Goal: Task Accomplishment & Management: Use online tool/utility

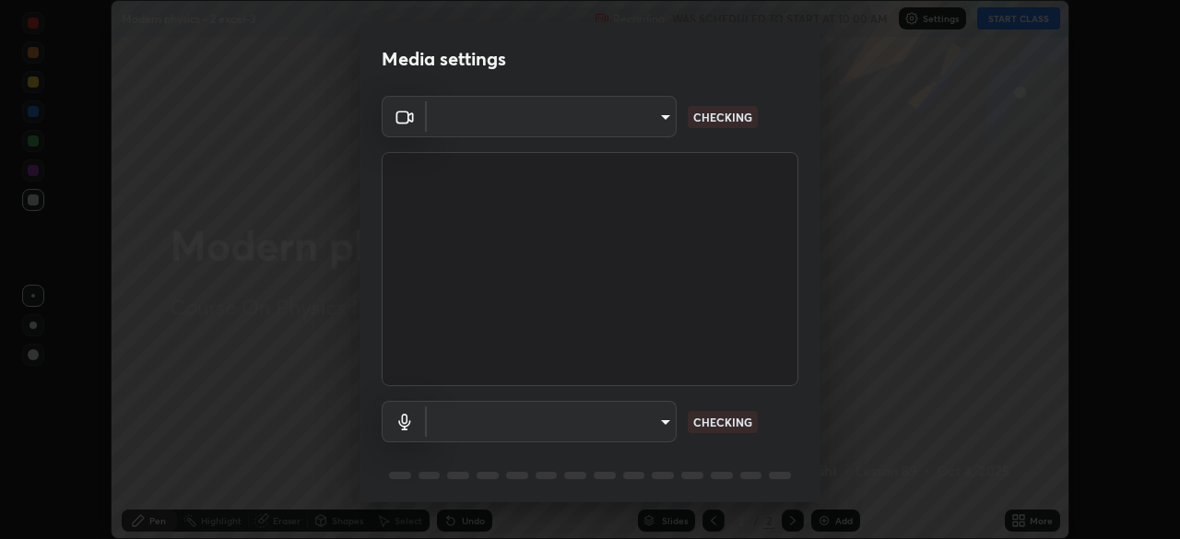
scroll to position [65, 0]
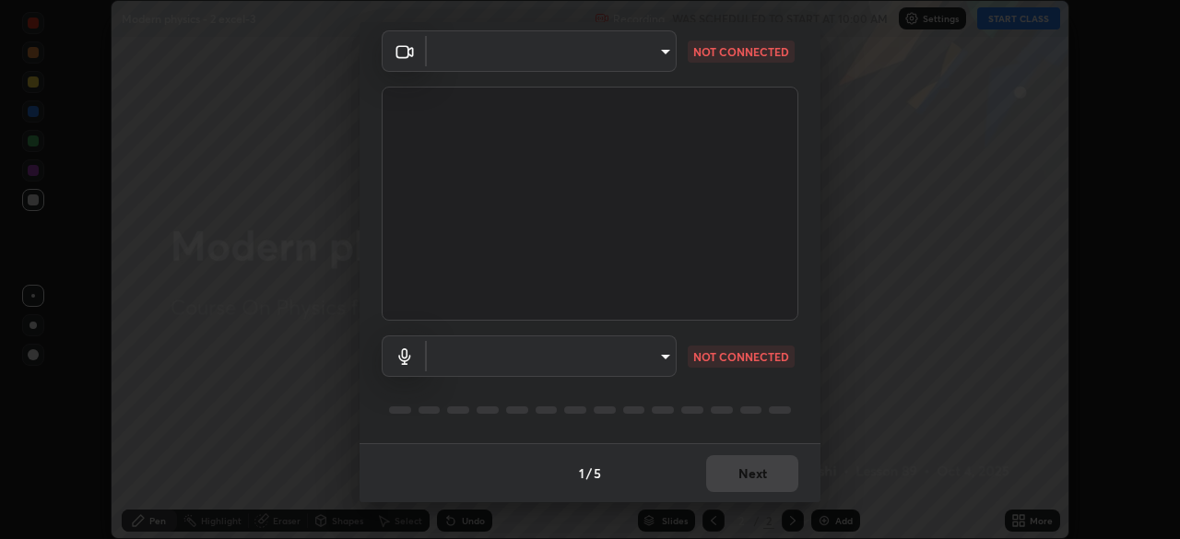
type input "134d1b19bf6860d587459906a7679876aeb3e381516b9be6bb745b9f97a347e3"
type input "communications"
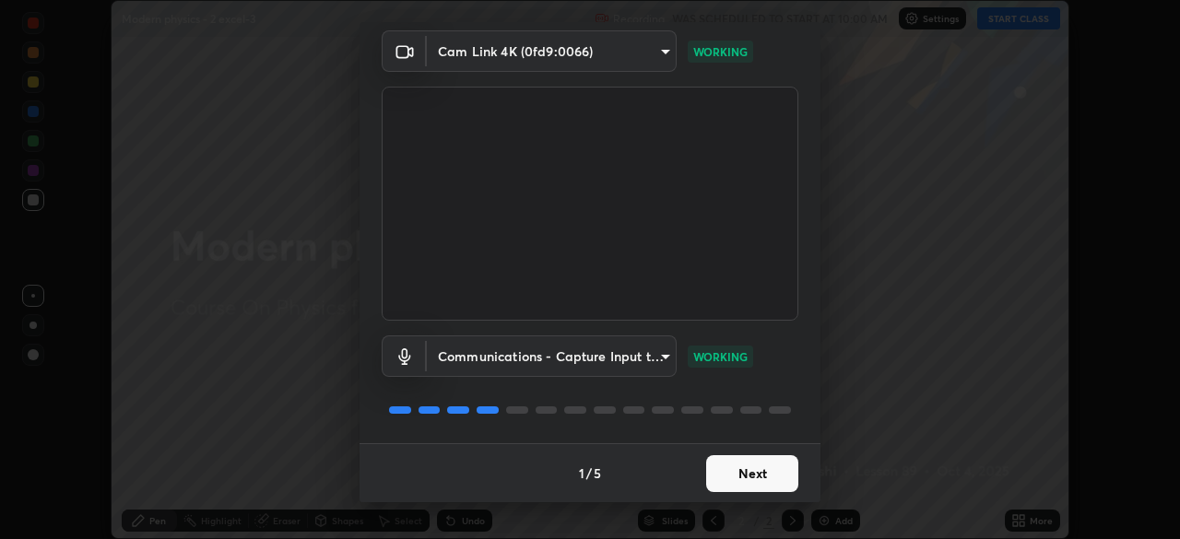
click at [737, 470] on button "Next" at bounding box center [752, 473] width 92 height 37
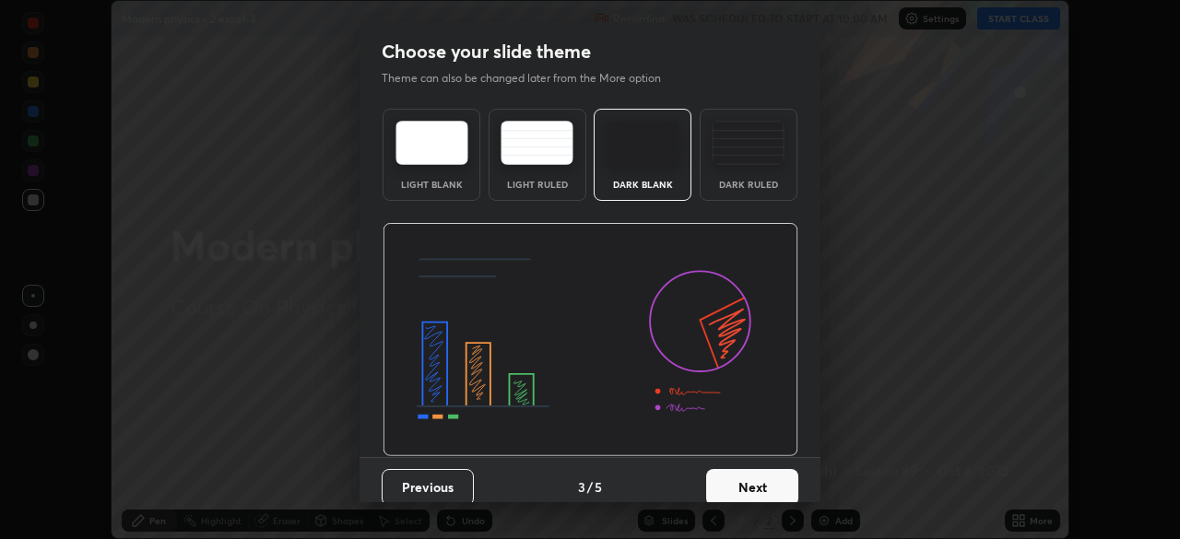
click at [742, 477] on button "Next" at bounding box center [752, 487] width 92 height 37
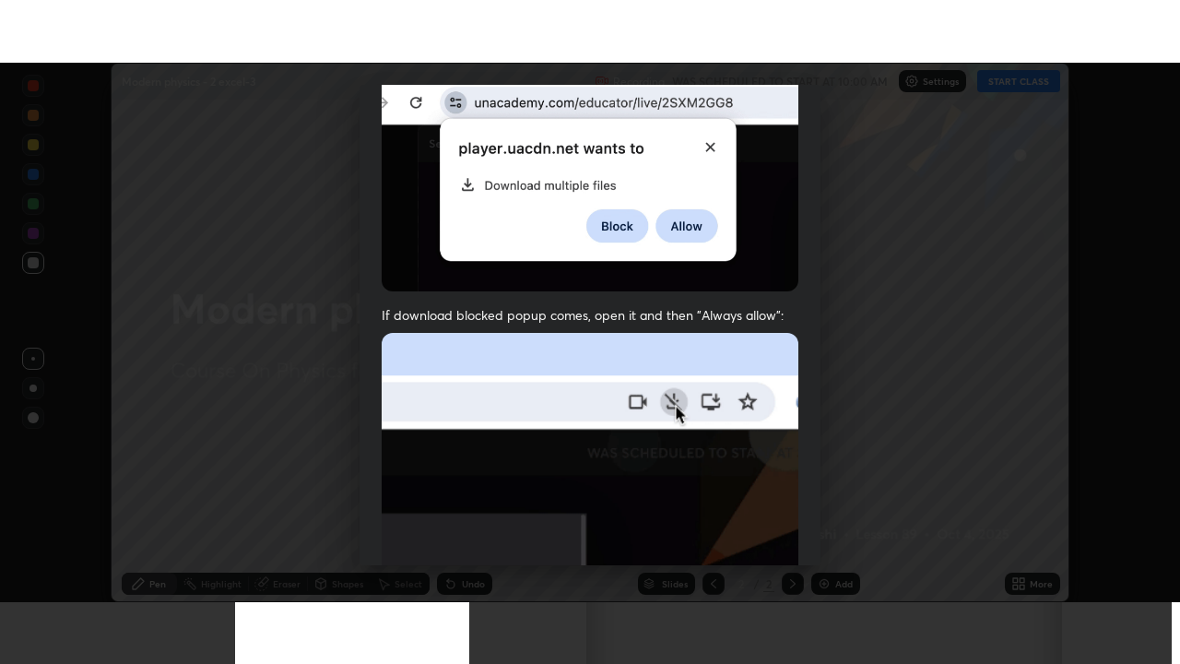
scroll to position [442, 0]
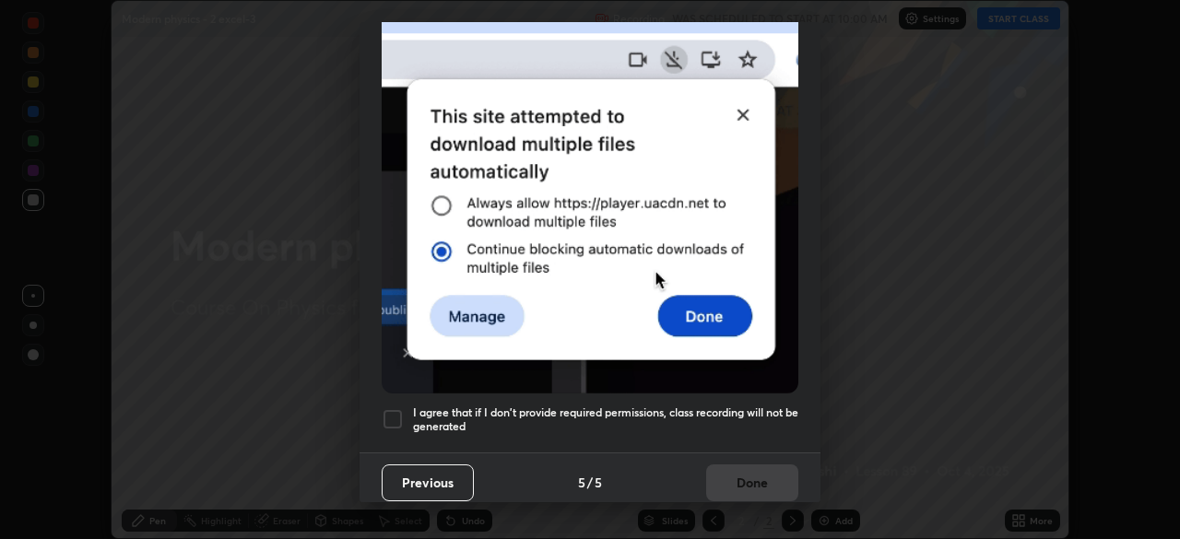
click at [394, 410] on div at bounding box center [393, 419] width 22 height 22
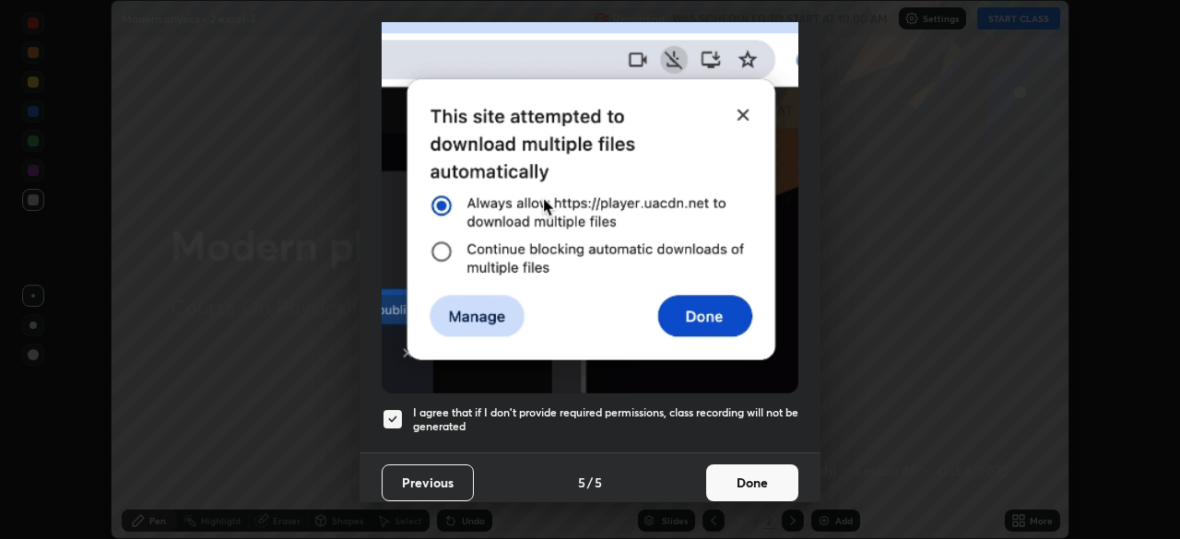
click at [754, 474] on button "Done" at bounding box center [752, 483] width 92 height 37
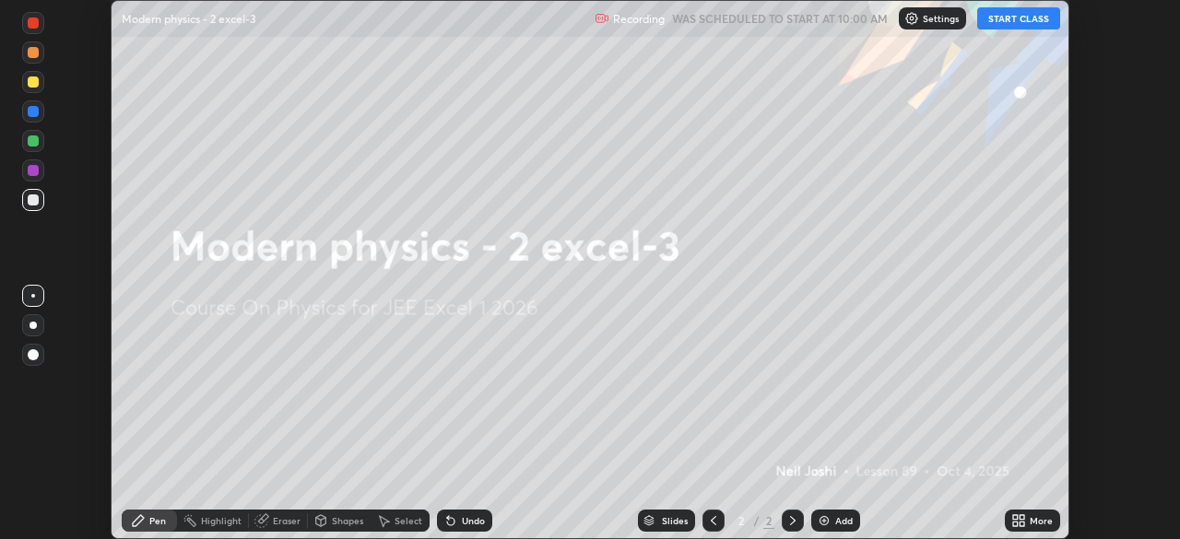
click at [1018, 16] on button "START CLASS" at bounding box center [1018, 18] width 83 height 22
click at [837, 521] on div "Add" at bounding box center [844, 520] width 18 height 9
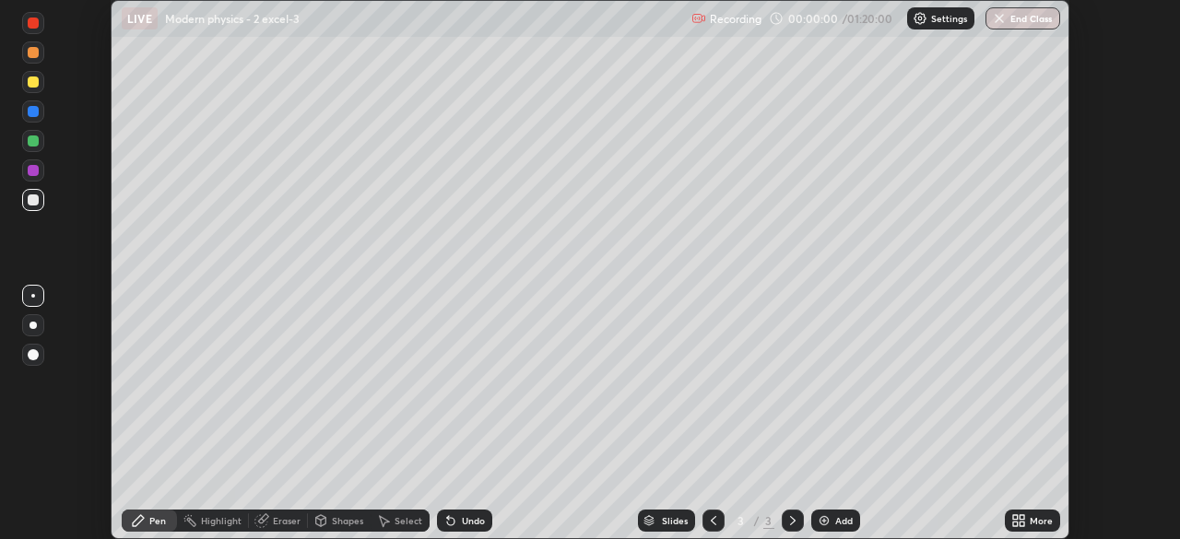
click at [1021, 517] on icon at bounding box center [1022, 517] width 5 height 5
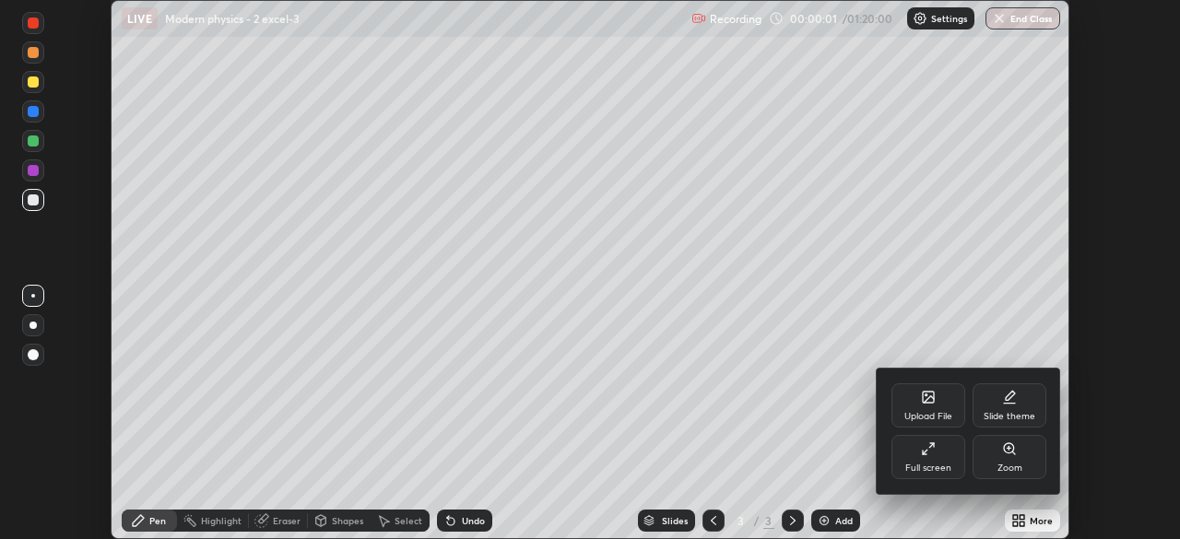
click at [909, 464] on div "Full screen" at bounding box center [928, 468] width 46 height 9
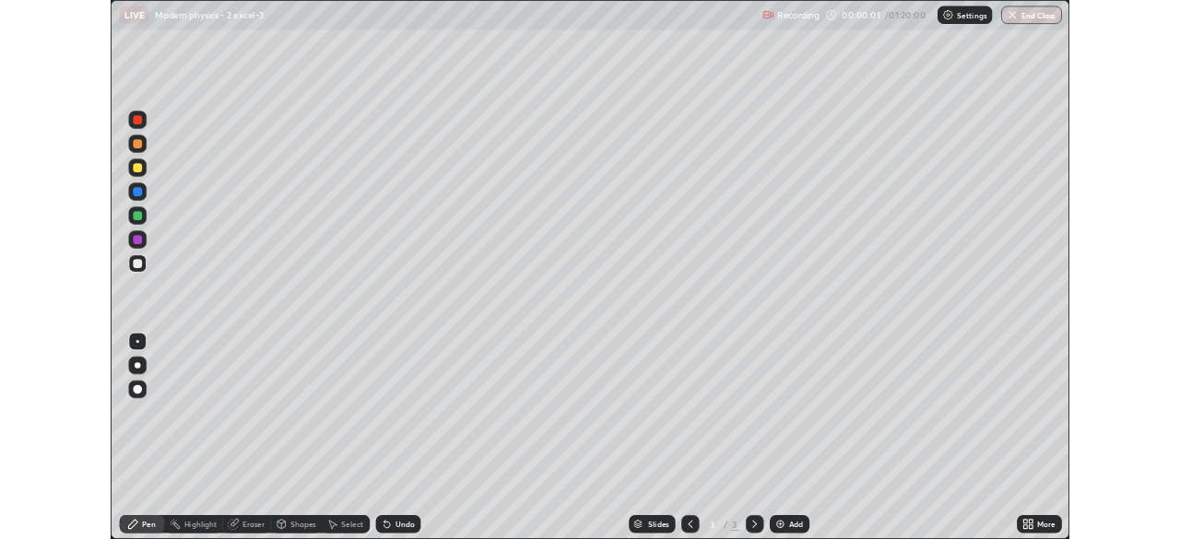
scroll to position [664, 1180]
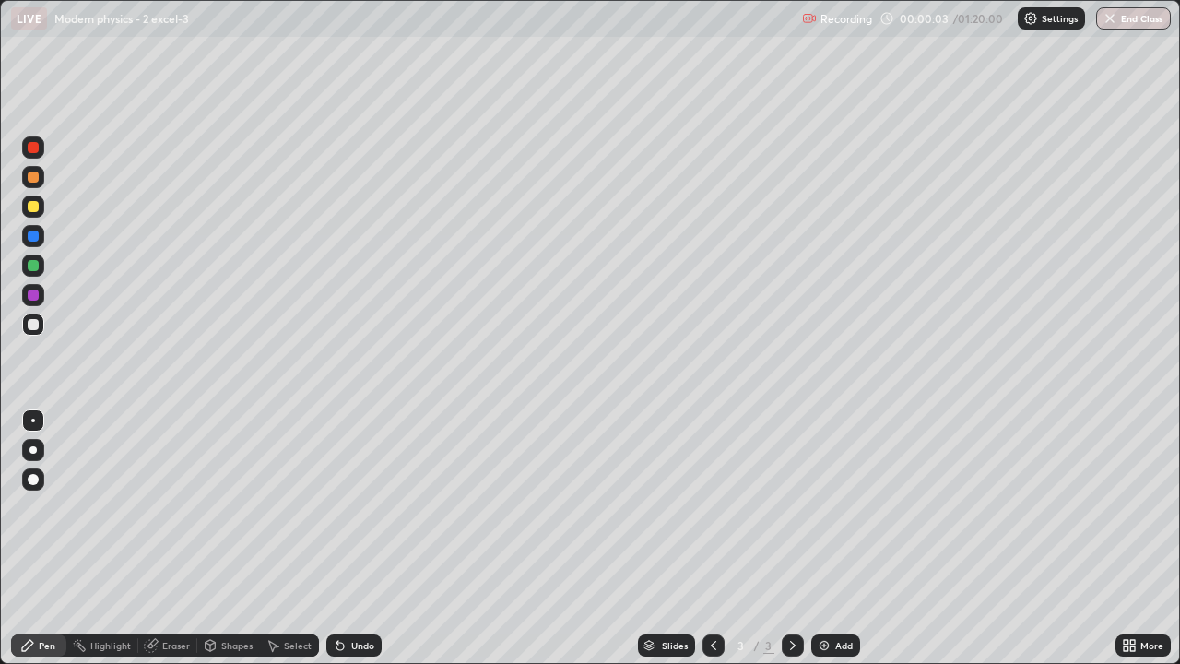
click at [43, 446] on div at bounding box center [33, 450] width 22 height 22
click at [29, 206] on div at bounding box center [33, 206] width 11 height 11
click at [30, 328] on div at bounding box center [33, 324] width 11 height 11
click at [33, 324] on div at bounding box center [33, 324] width 11 height 11
click at [33, 295] on div at bounding box center [33, 294] width 11 height 11
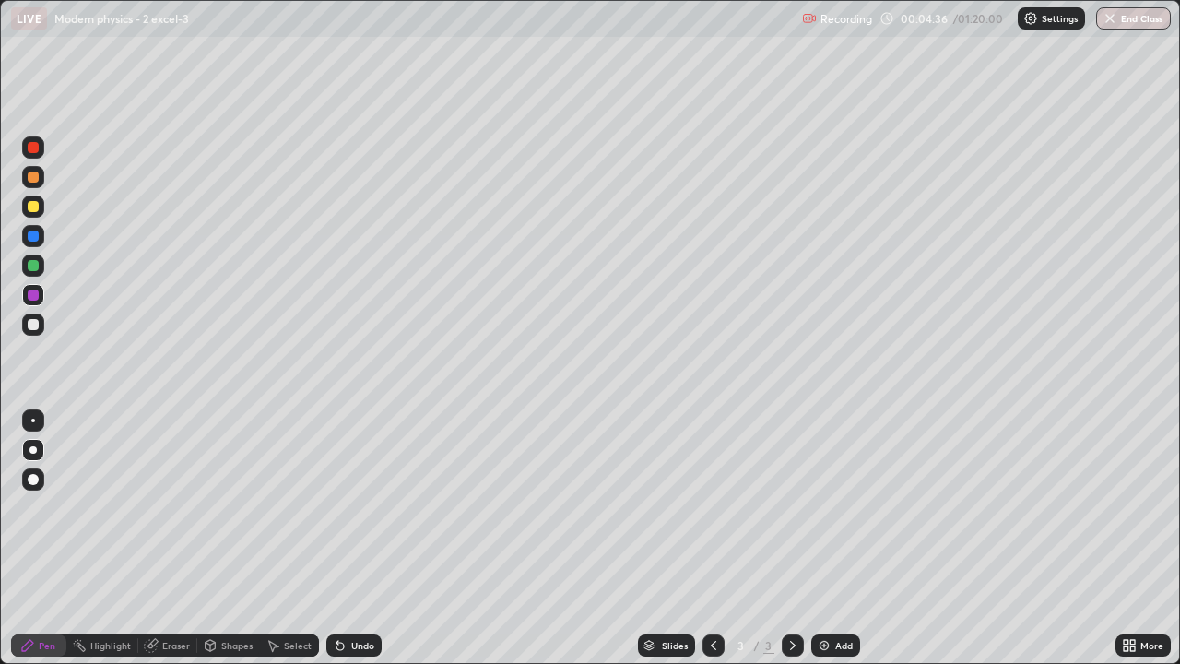
click at [33, 295] on div at bounding box center [33, 294] width 11 height 11
click at [42, 324] on div at bounding box center [33, 324] width 22 height 22
click at [32, 208] on div at bounding box center [33, 206] width 11 height 11
click at [844, 538] on div "Add" at bounding box center [844, 645] width 18 height 9
click at [824, 538] on img at bounding box center [824, 645] width 15 height 15
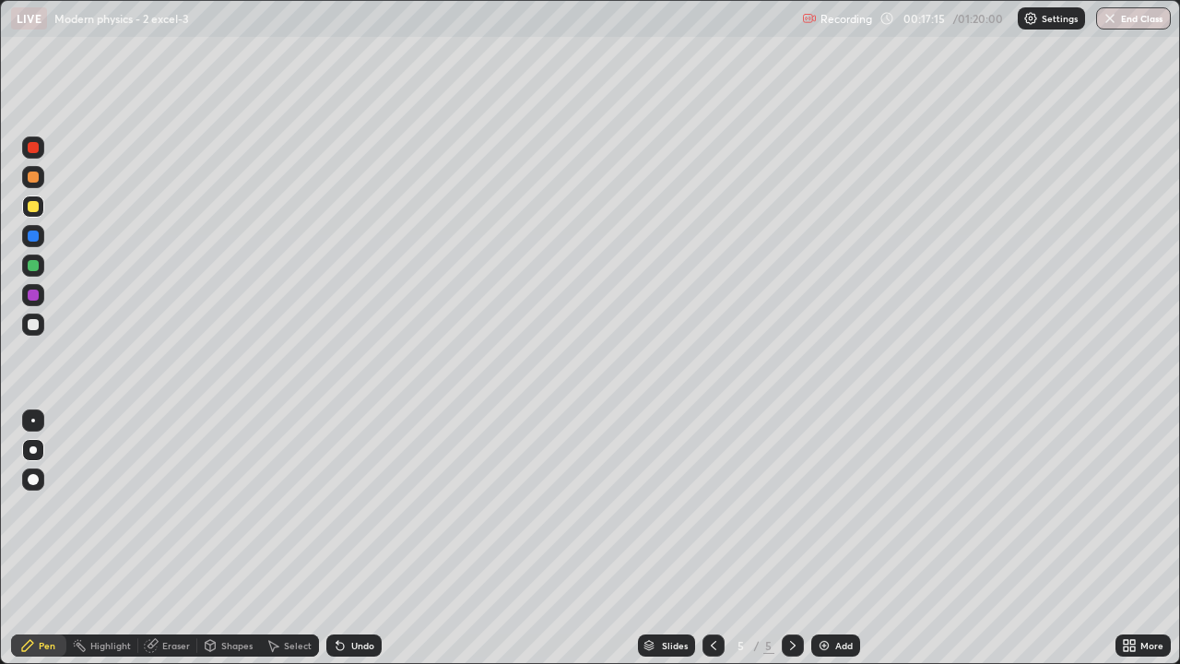
click at [359, 538] on div "Undo" at bounding box center [353, 645] width 55 height 22
click at [362, 538] on div "Undo" at bounding box center [362, 645] width 23 height 9
click at [357, 538] on div "Undo" at bounding box center [362, 645] width 23 height 9
click at [346, 538] on div "Undo" at bounding box center [353, 645] width 55 height 22
click at [31, 327] on div at bounding box center [33, 324] width 11 height 11
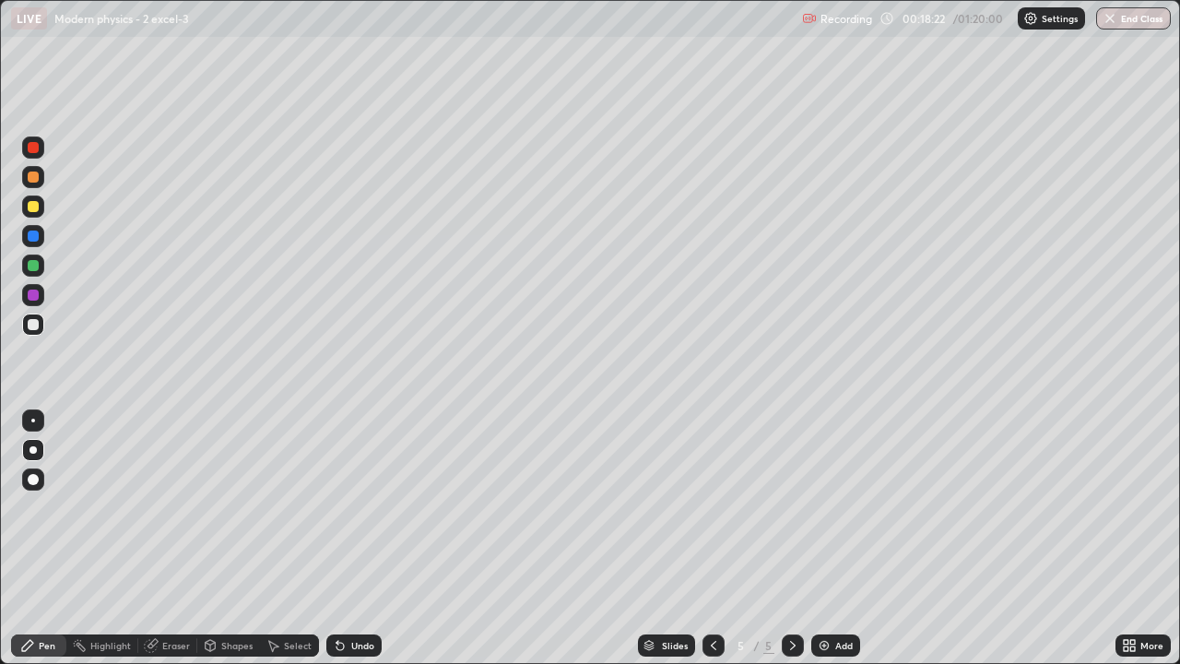
click at [360, 538] on div "Undo" at bounding box center [362, 645] width 23 height 9
click at [363, 538] on div "Undo" at bounding box center [362, 645] width 23 height 9
click at [360, 538] on div "Undo" at bounding box center [362, 645] width 23 height 9
click at [34, 298] on div at bounding box center [33, 294] width 11 height 11
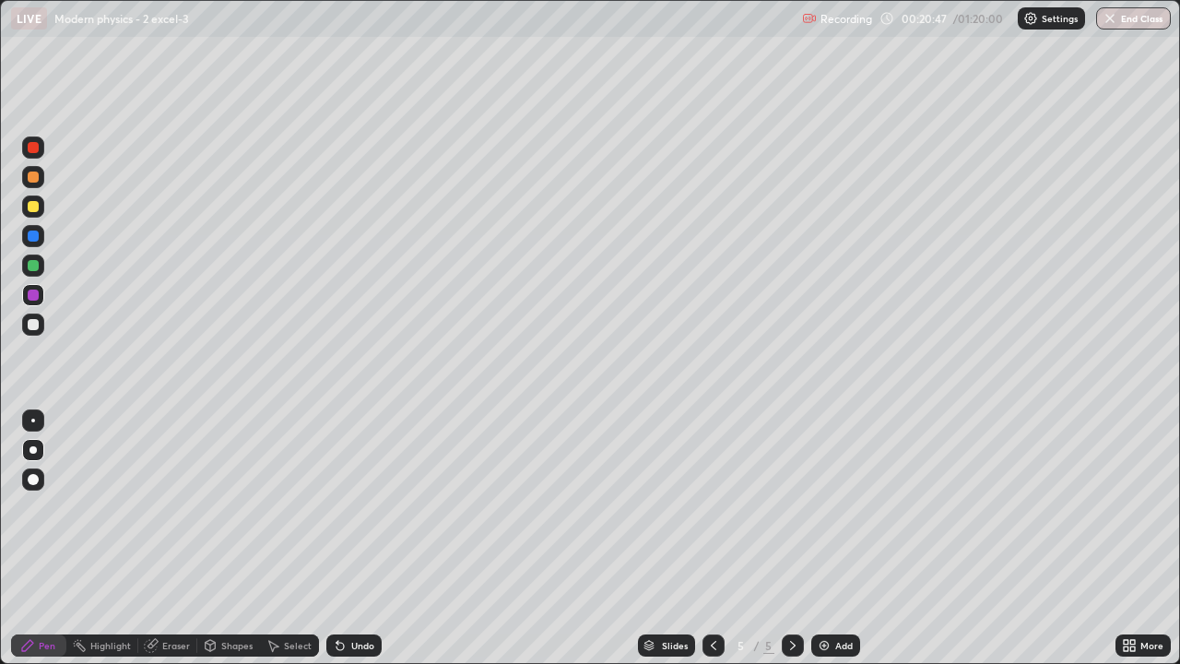
click at [31, 270] on div at bounding box center [33, 265] width 11 height 11
click at [33, 265] on div at bounding box center [33, 265] width 11 height 11
click at [35, 207] on div at bounding box center [33, 206] width 11 height 11
click at [829, 538] on img at bounding box center [824, 645] width 15 height 15
click at [356, 538] on div "Undo" at bounding box center [362, 645] width 23 height 9
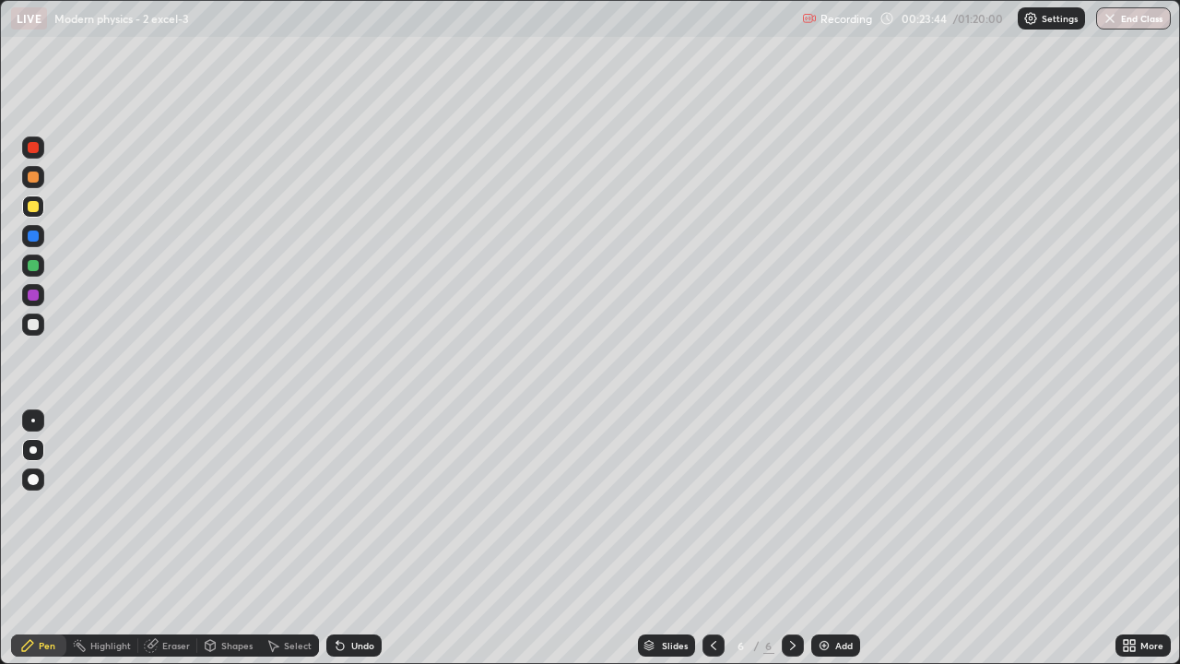
click at [233, 538] on div "Shapes" at bounding box center [236, 645] width 31 height 9
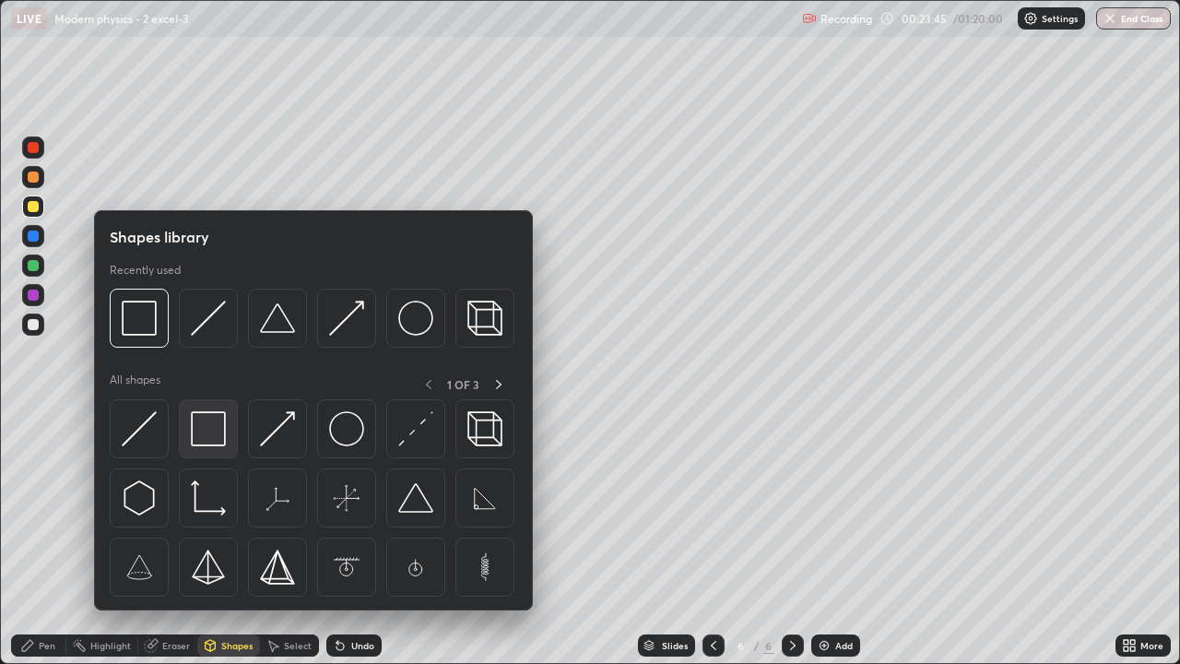
click at [216, 441] on img at bounding box center [208, 428] width 35 height 35
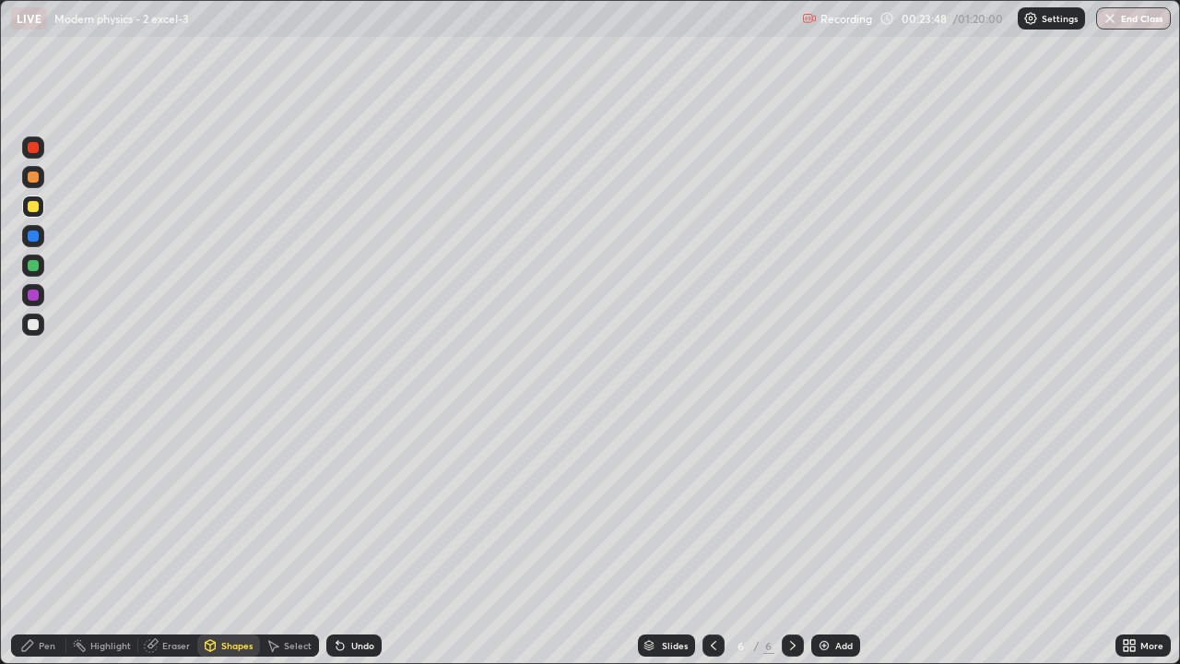
click at [43, 538] on div "Pen" at bounding box center [47, 645] width 17 height 9
click at [31, 538] on icon at bounding box center [27, 645] width 15 height 15
click at [234, 538] on div "Shapes" at bounding box center [236, 645] width 31 height 9
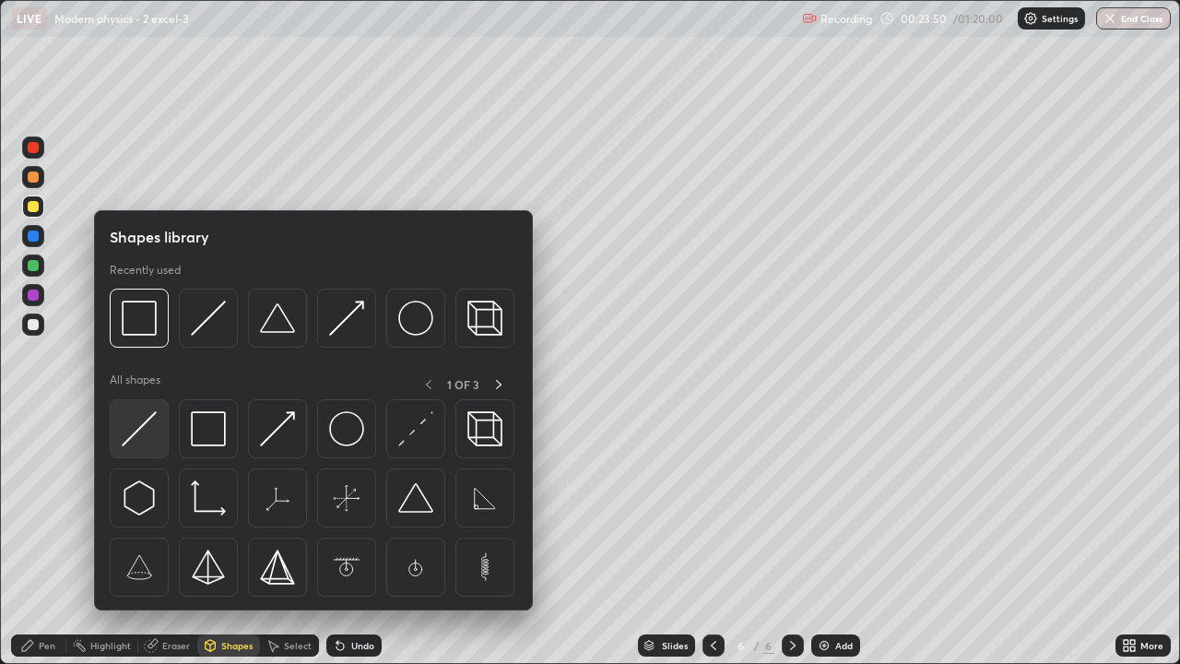
click at [146, 428] on img at bounding box center [139, 428] width 35 height 35
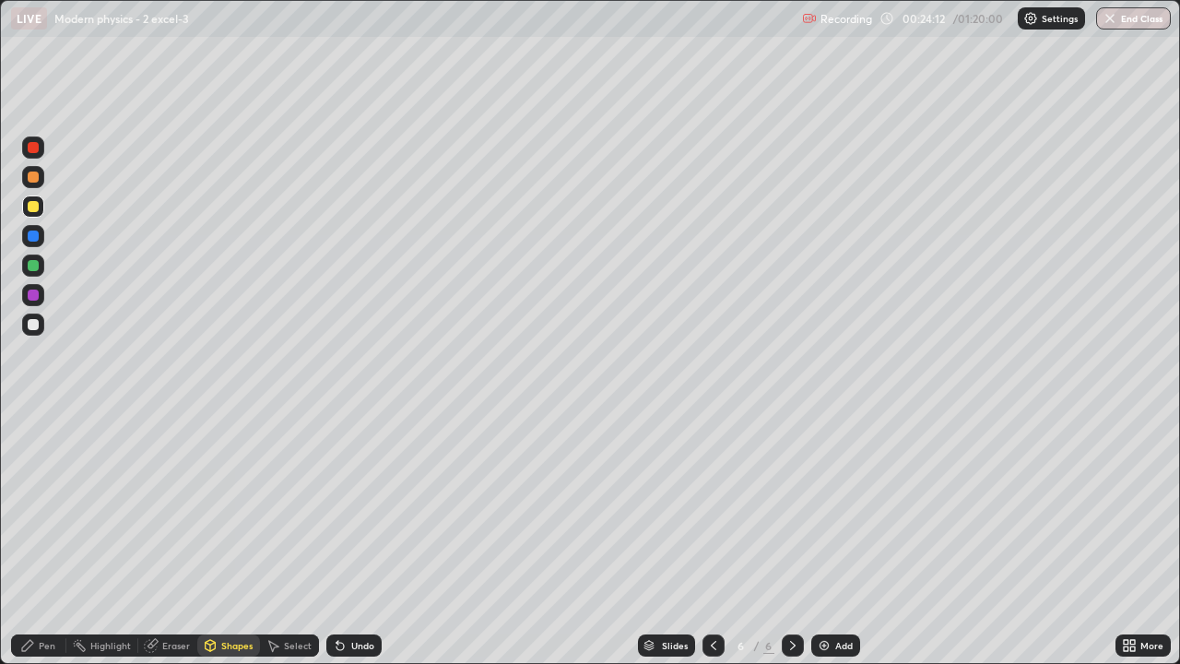
click at [39, 538] on div "Pen" at bounding box center [47, 645] width 17 height 9
click at [34, 149] on div at bounding box center [33, 147] width 11 height 11
click at [35, 239] on div at bounding box center [33, 235] width 11 height 11
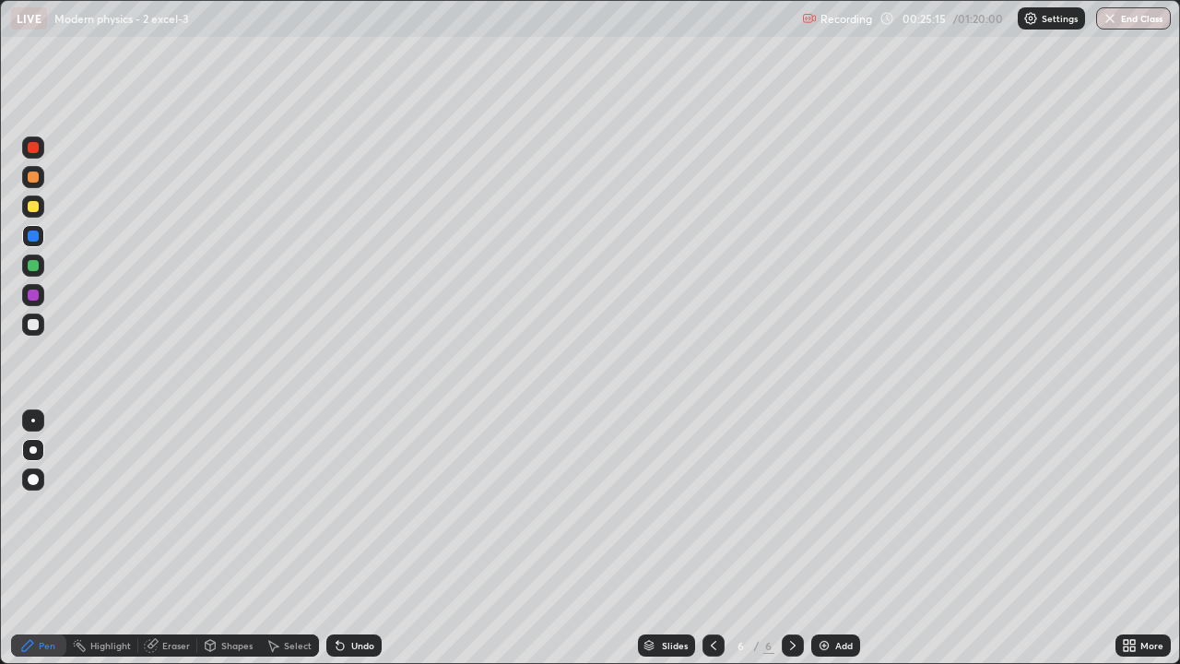
click at [35, 299] on div at bounding box center [33, 294] width 11 height 11
click at [38, 207] on div at bounding box center [33, 206] width 11 height 11
click at [835, 538] on div "Add" at bounding box center [835, 645] width 49 height 22
click at [285, 538] on div "Select" at bounding box center [298, 645] width 28 height 9
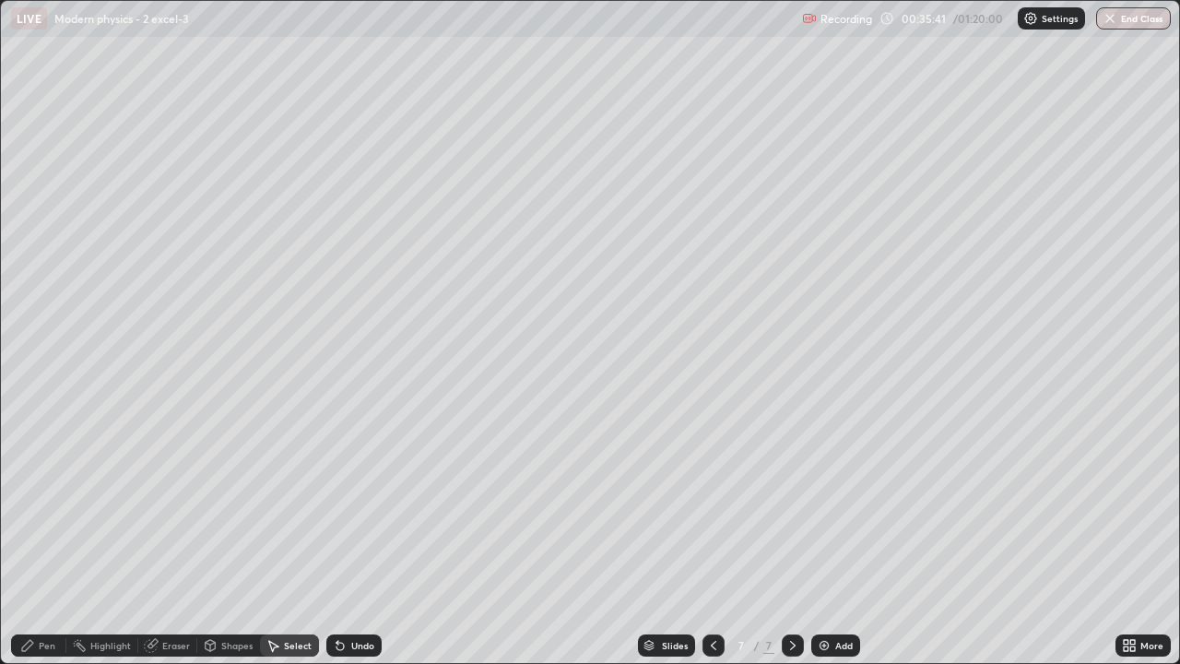
click at [231, 538] on div "Shapes" at bounding box center [228, 645] width 63 height 22
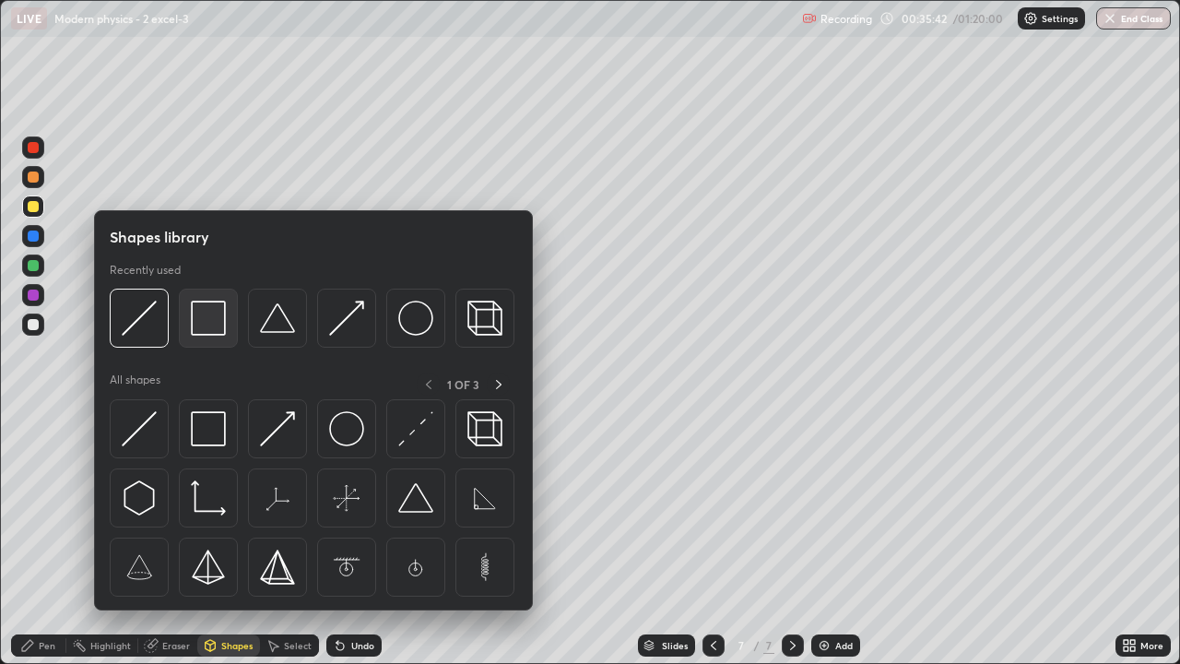
click at [201, 323] on img at bounding box center [208, 318] width 35 height 35
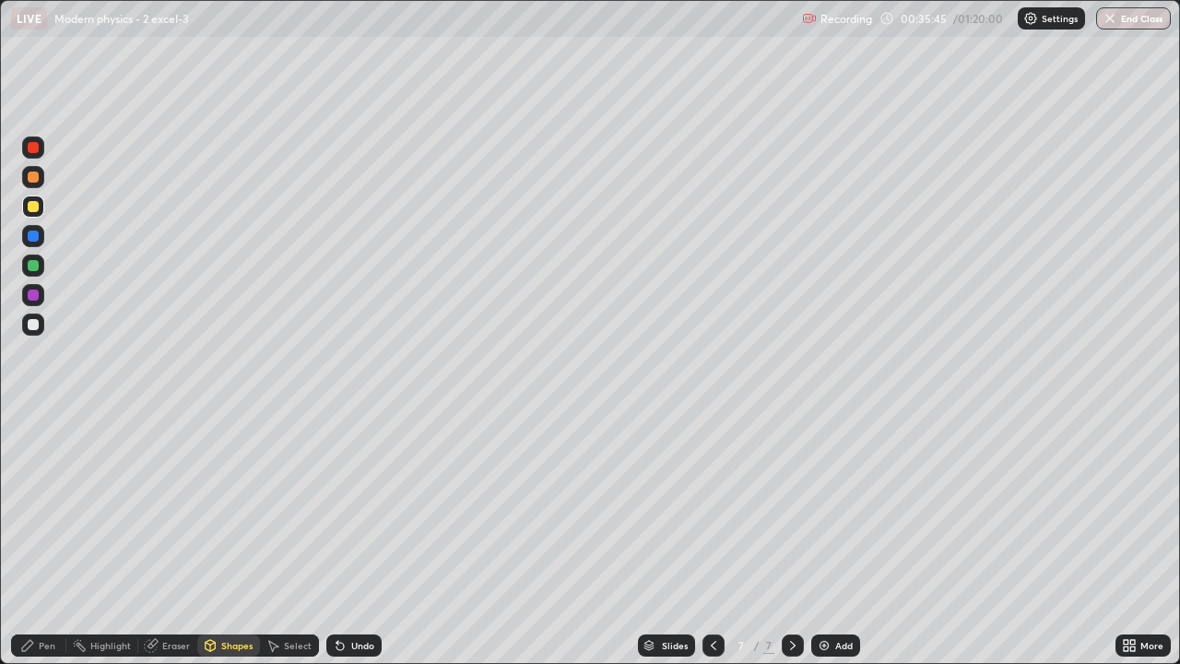
click at [229, 538] on div "Shapes" at bounding box center [236, 645] width 31 height 9
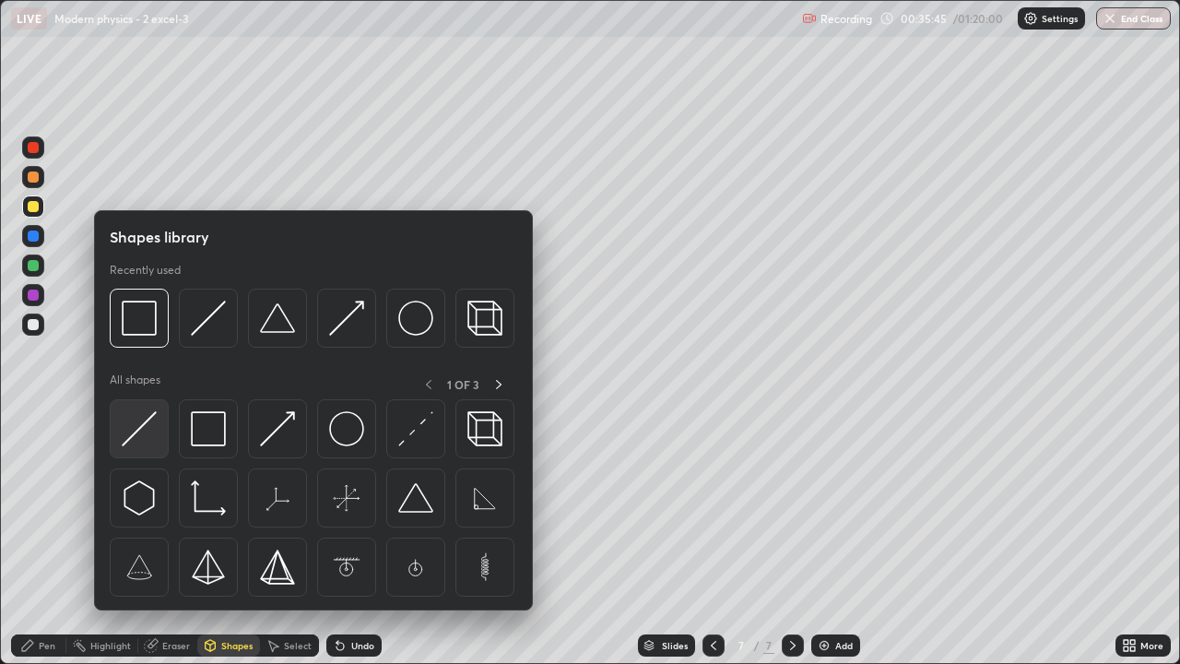
click at [147, 430] on img at bounding box center [139, 428] width 35 height 35
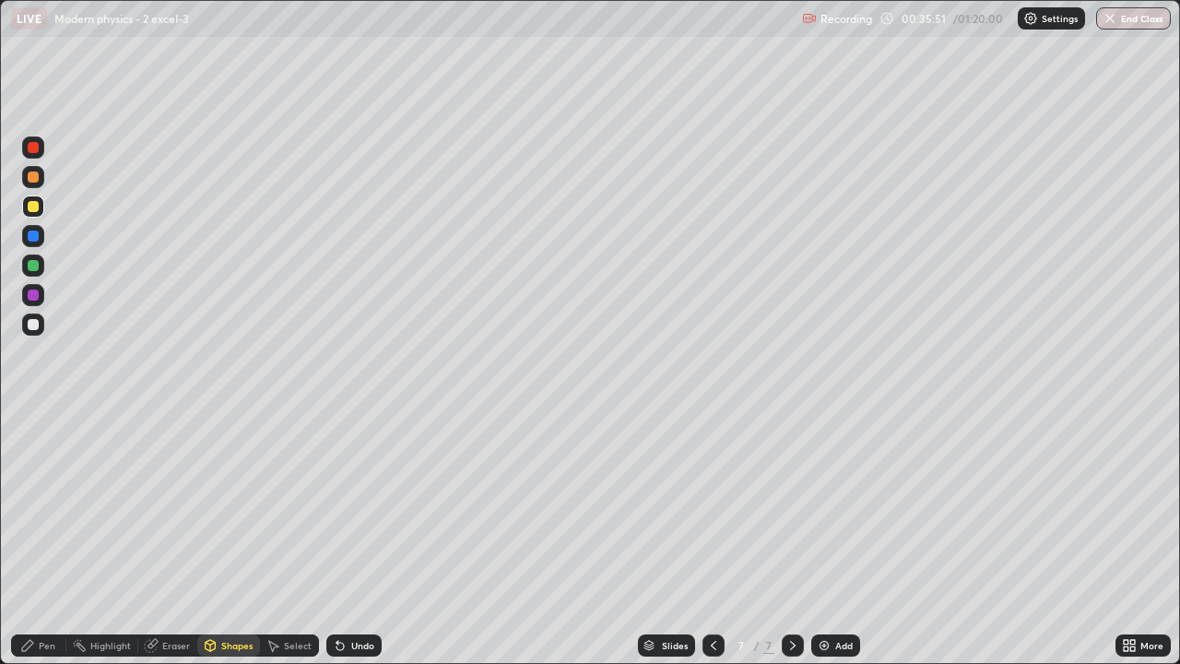
click at [359, 538] on div "Undo" at bounding box center [362, 645] width 23 height 9
click at [33, 296] on div at bounding box center [33, 294] width 11 height 11
click at [41, 538] on div "Pen" at bounding box center [47, 645] width 17 height 9
click at [170, 538] on div "Eraser" at bounding box center [176, 645] width 28 height 9
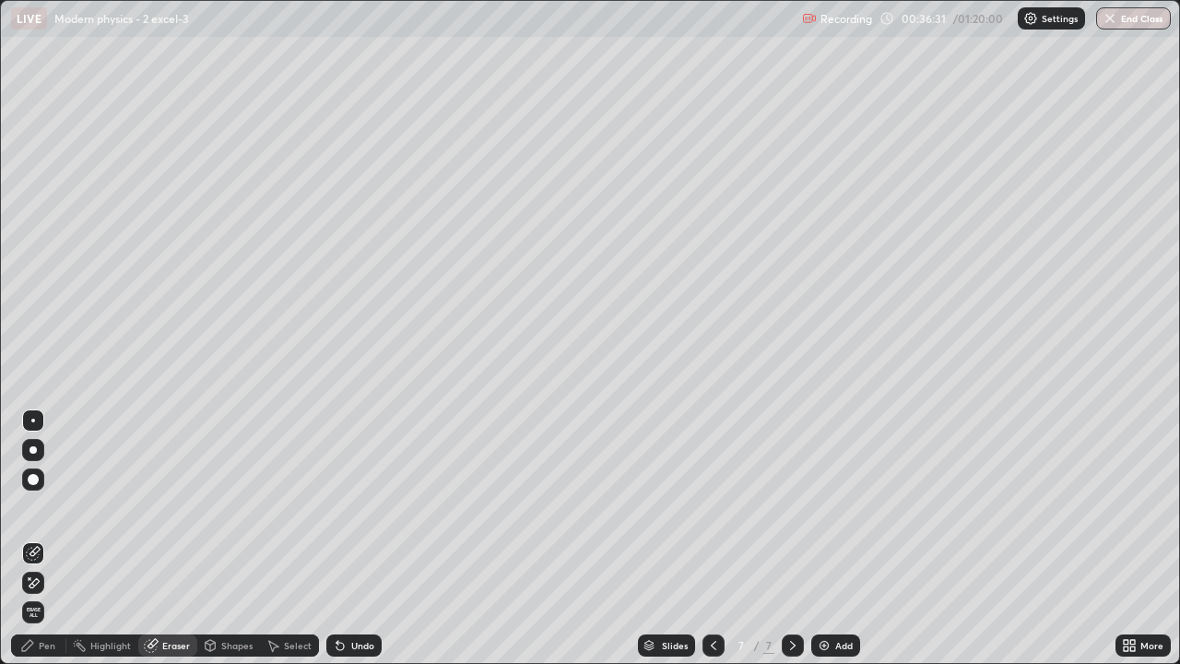
click at [50, 538] on div "Pen" at bounding box center [38, 645] width 55 height 22
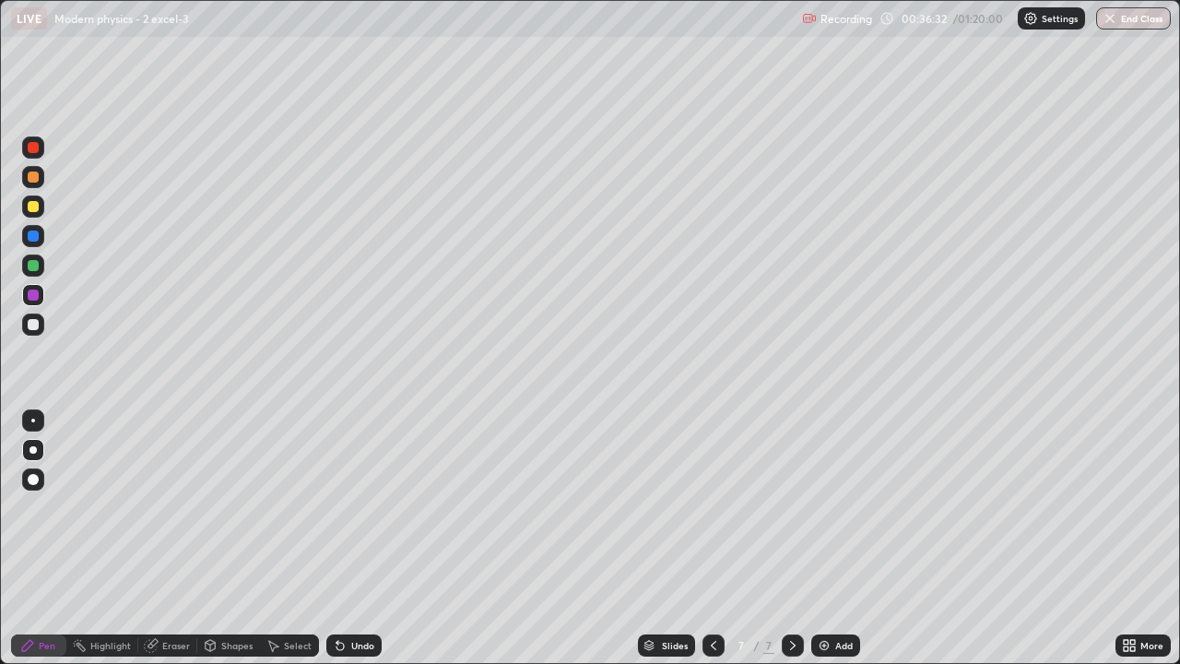
click at [55, 538] on div "Pen" at bounding box center [38, 645] width 55 height 22
click at [33, 264] on div at bounding box center [33, 265] width 11 height 11
click at [38, 213] on div at bounding box center [33, 206] width 22 height 22
click at [31, 213] on div at bounding box center [33, 206] width 22 height 22
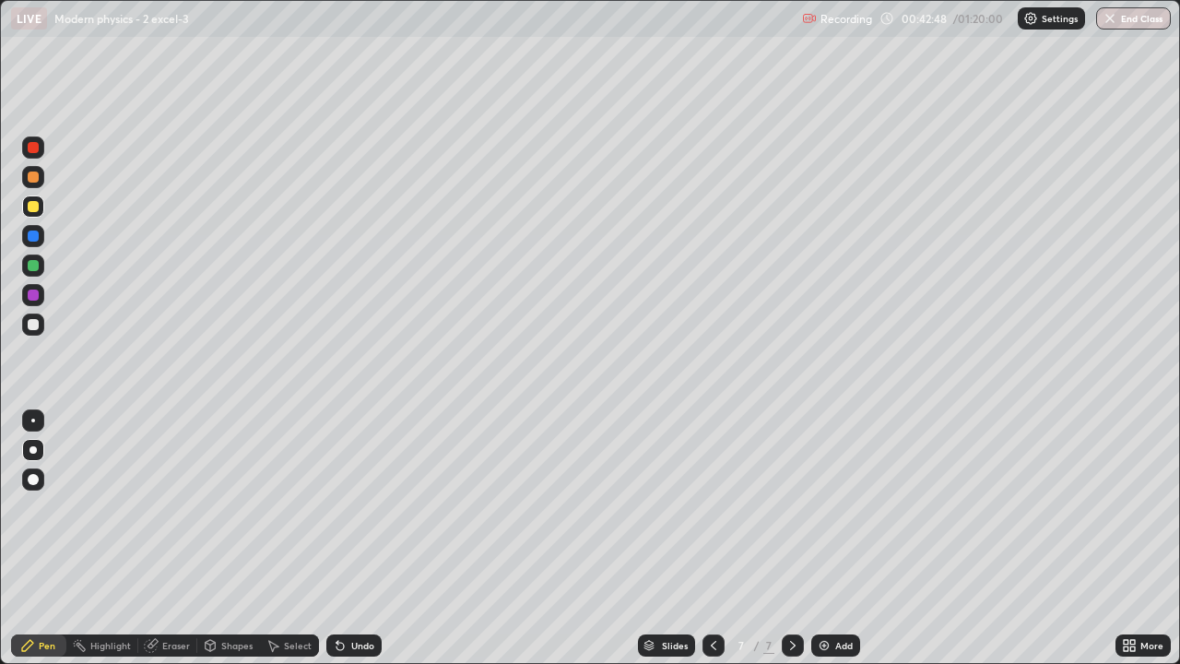
click at [32, 329] on div at bounding box center [33, 324] width 11 height 11
click at [36, 147] on div at bounding box center [33, 147] width 11 height 11
click at [36, 144] on div at bounding box center [33, 147] width 11 height 11
click at [41, 326] on div at bounding box center [33, 324] width 22 height 22
click at [37, 324] on div at bounding box center [33, 324] width 11 height 11
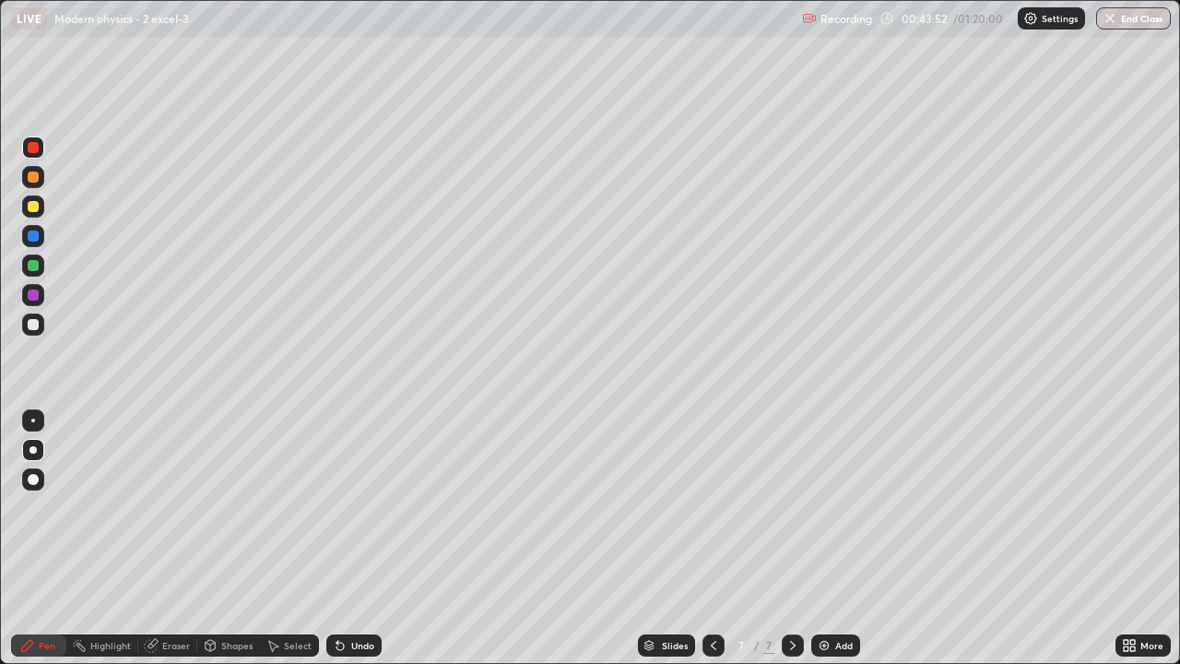
click at [37, 324] on div at bounding box center [33, 324] width 11 height 11
click at [842, 538] on div "Add" at bounding box center [844, 645] width 18 height 9
click at [31, 210] on div at bounding box center [33, 206] width 11 height 11
click at [33, 148] on div at bounding box center [33, 147] width 11 height 11
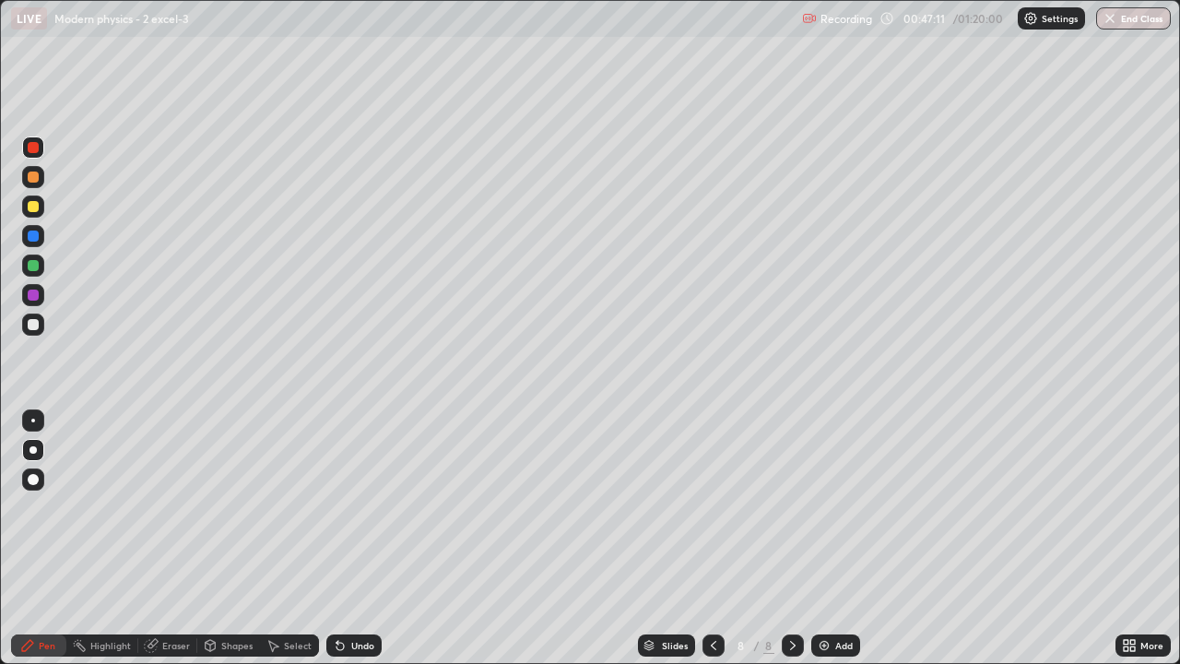
click at [176, 538] on div "Eraser" at bounding box center [176, 645] width 28 height 9
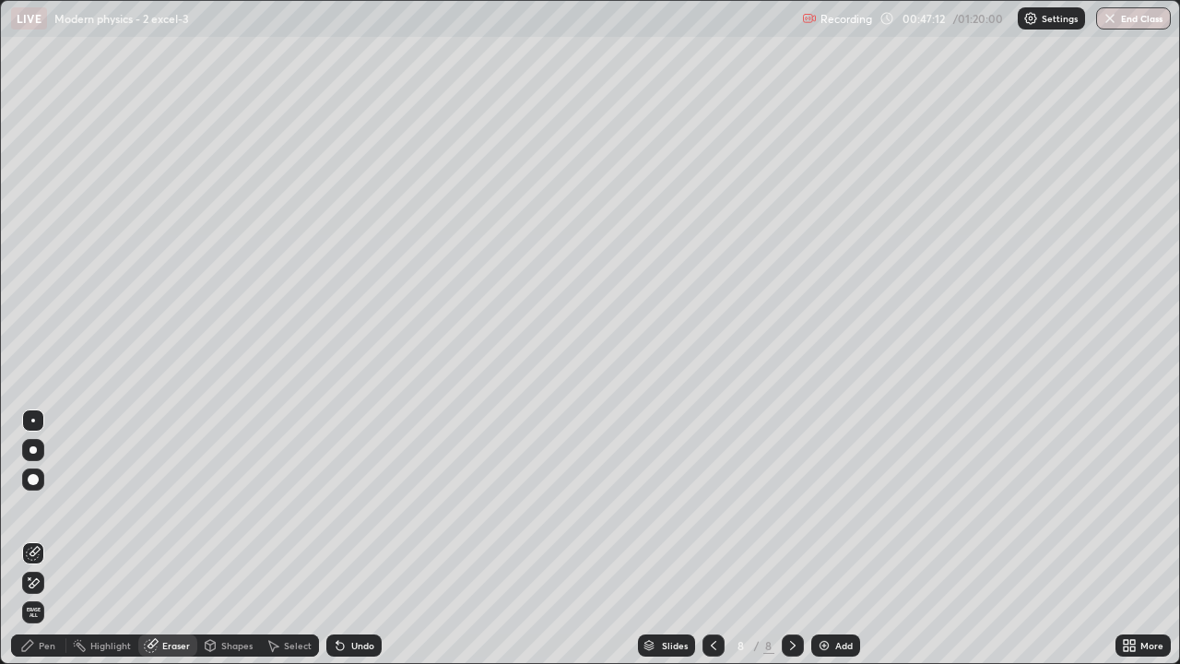
click at [234, 538] on div "Shapes" at bounding box center [236, 645] width 31 height 9
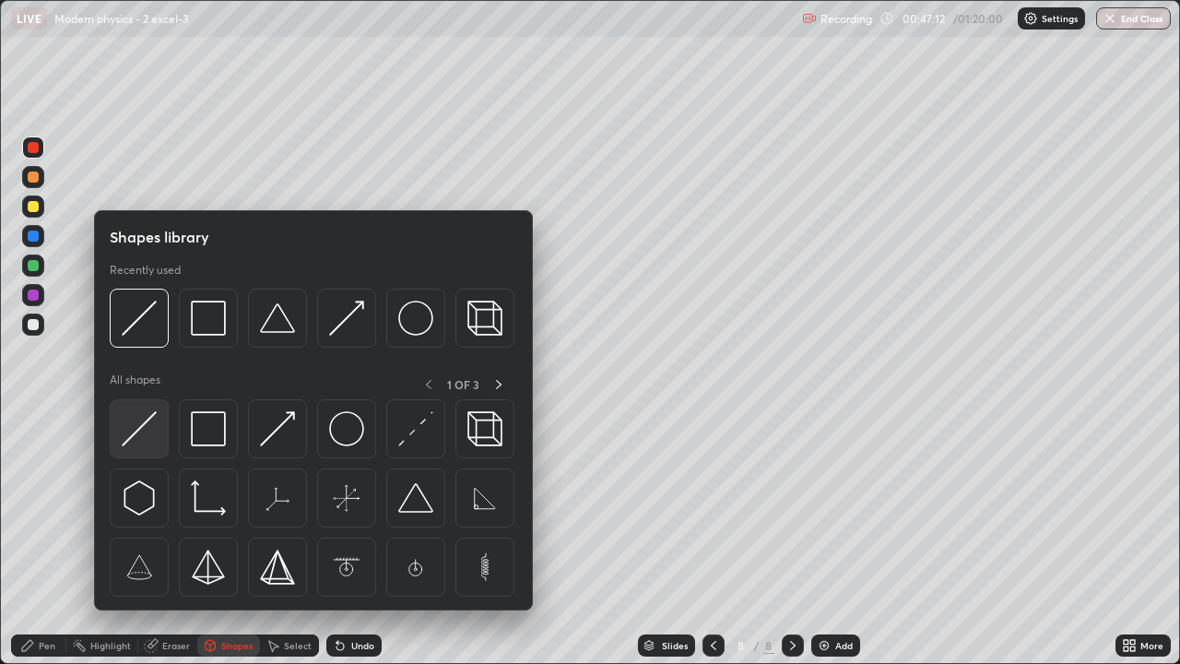
click at [162, 433] on div at bounding box center [139, 428] width 59 height 59
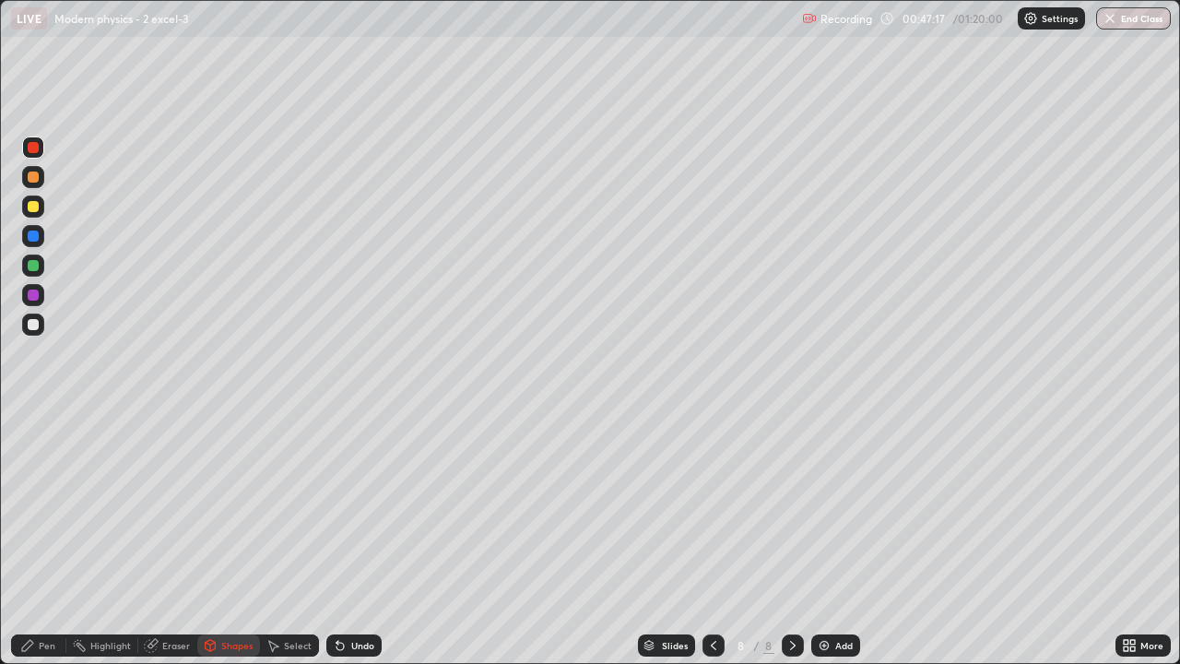
click at [358, 538] on div "Undo" at bounding box center [362, 645] width 23 height 9
click at [38, 204] on div at bounding box center [33, 206] width 11 height 11
click at [39, 538] on div "Pen" at bounding box center [47, 645] width 17 height 9
click at [40, 325] on div at bounding box center [33, 324] width 22 height 22
click at [35, 204] on div at bounding box center [33, 206] width 11 height 11
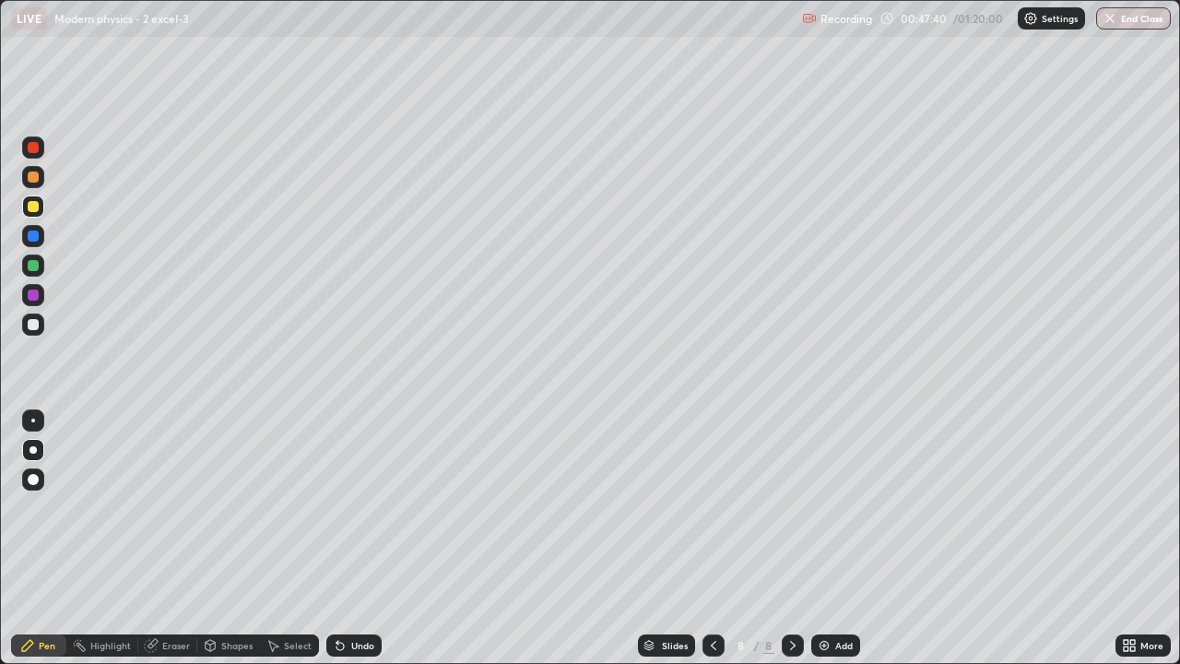
click at [35, 204] on div at bounding box center [33, 206] width 11 height 11
click at [33, 297] on div at bounding box center [33, 294] width 11 height 11
click at [38, 216] on div at bounding box center [33, 206] width 22 height 22
click at [37, 207] on div at bounding box center [33, 206] width 11 height 11
click at [832, 538] on div "Add" at bounding box center [835, 645] width 49 height 22
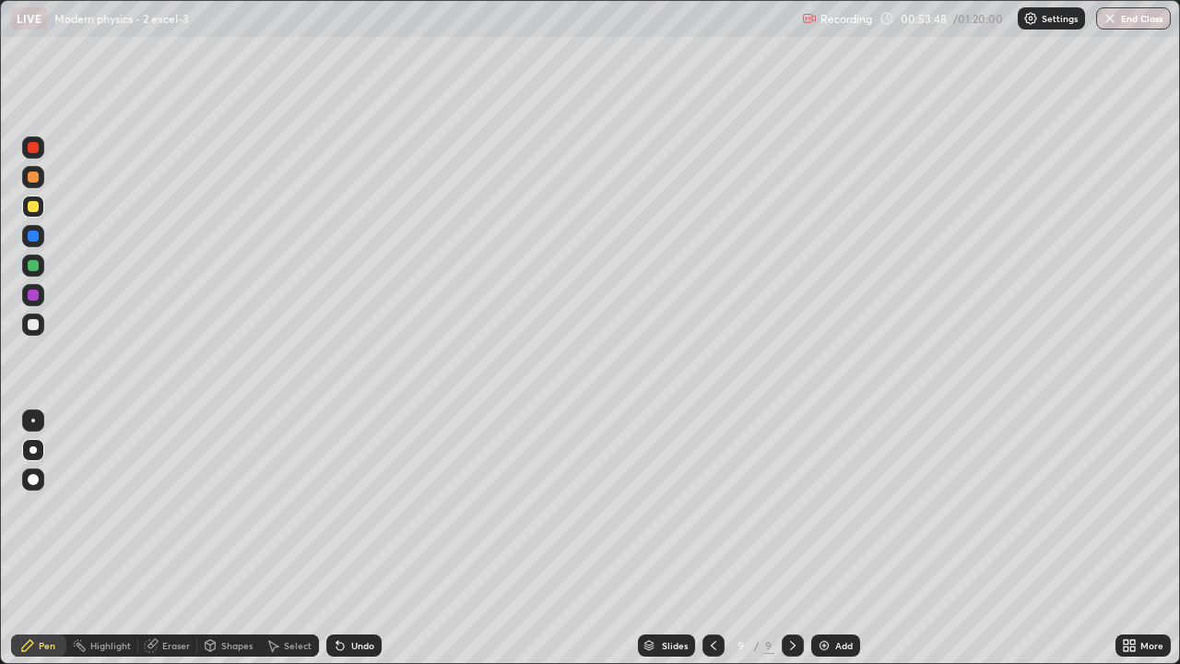
click at [35, 265] on div at bounding box center [33, 265] width 11 height 11
click at [35, 201] on div at bounding box center [33, 206] width 11 height 11
click at [42, 318] on div at bounding box center [33, 324] width 22 height 22
click at [236, 538] on div "Shapes" at bounding box center [236, 645] width 31 height 9
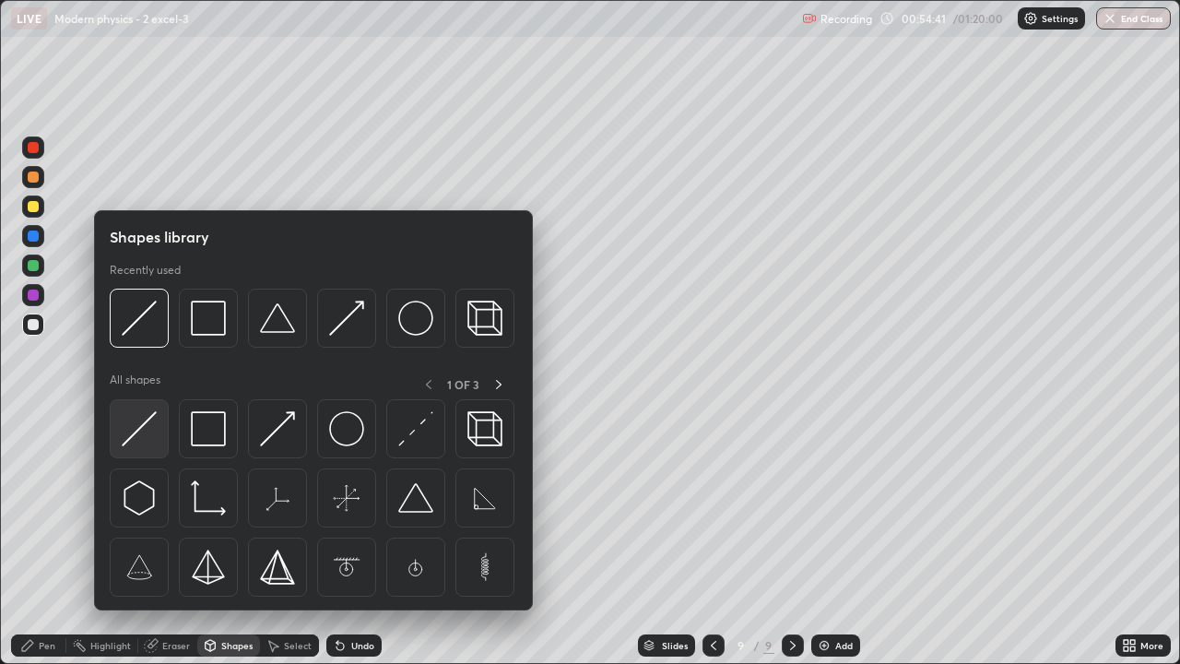
click at [155, 430] on img at bounding box center [139, 428] width 35 height 35
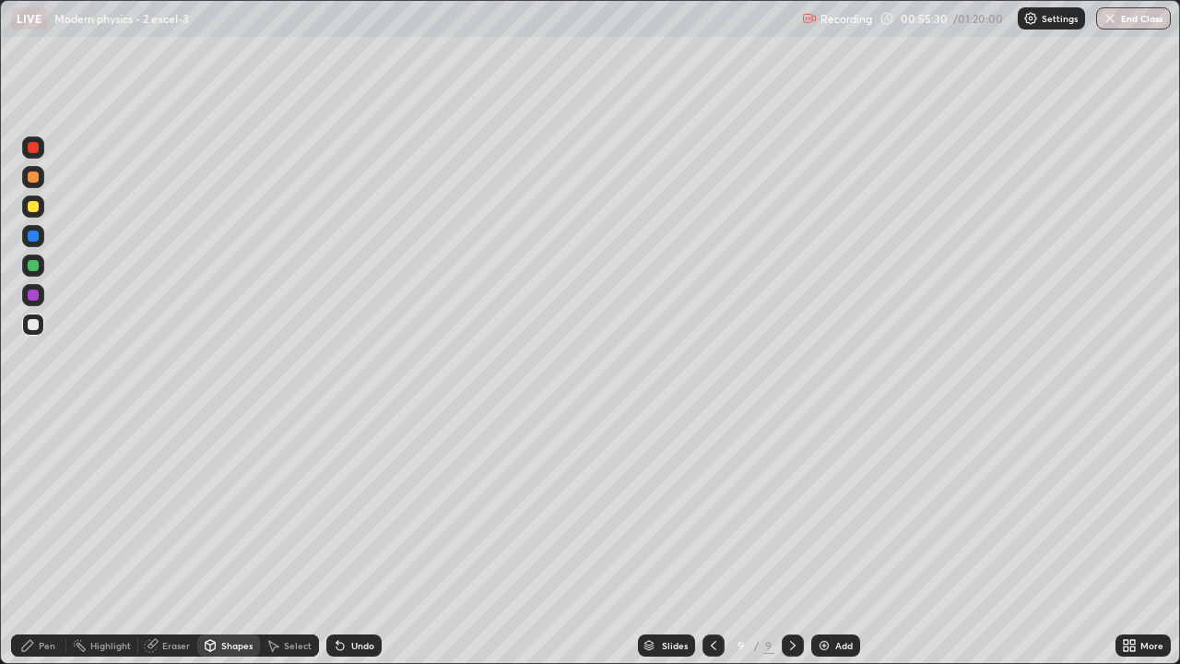
click at [836, 538] on div "Add" at bounding box center [844, 645] width 18 height 9
click at [51, 538] on div "Pen" at bounding box center [47, 645] width 17 height 9
click at [360, 538] on div "Undo" at bounding box center [353, 645] width 55 height 22
click at [359, 538] on div "Undo" at bounding box center [353, 645] width 55 height 22
click at [353, 538] on div "Undo" at bounding box center [362, 645] width 23 height 9
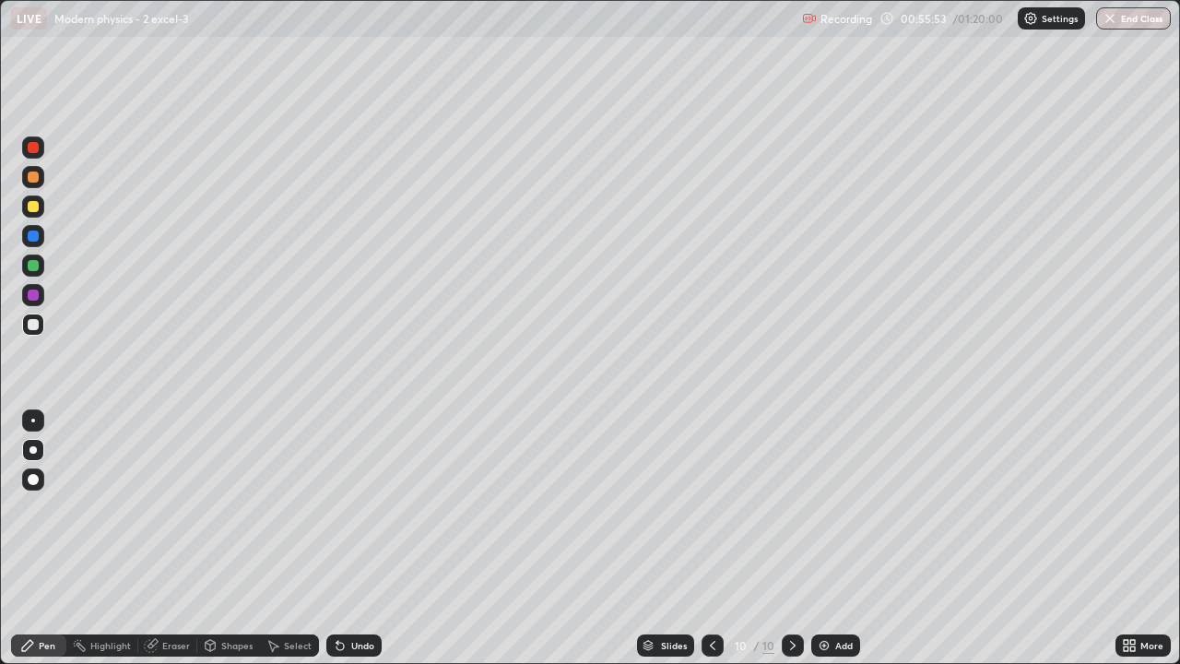
click at [29, 205] on div at bounding box center [33, 206] width 11 height 11
click at [31, 206] on div at bounding box center [33, 206] width 11 height 11
click at [33, 148] on div at bounding box center [33, 147] width 11 height 11
click at [34, 209] on div at bounding box center [33, 206] width 11 height 11
click at [28, 147] on div at bounding box center [33, 147] width 11 height 11
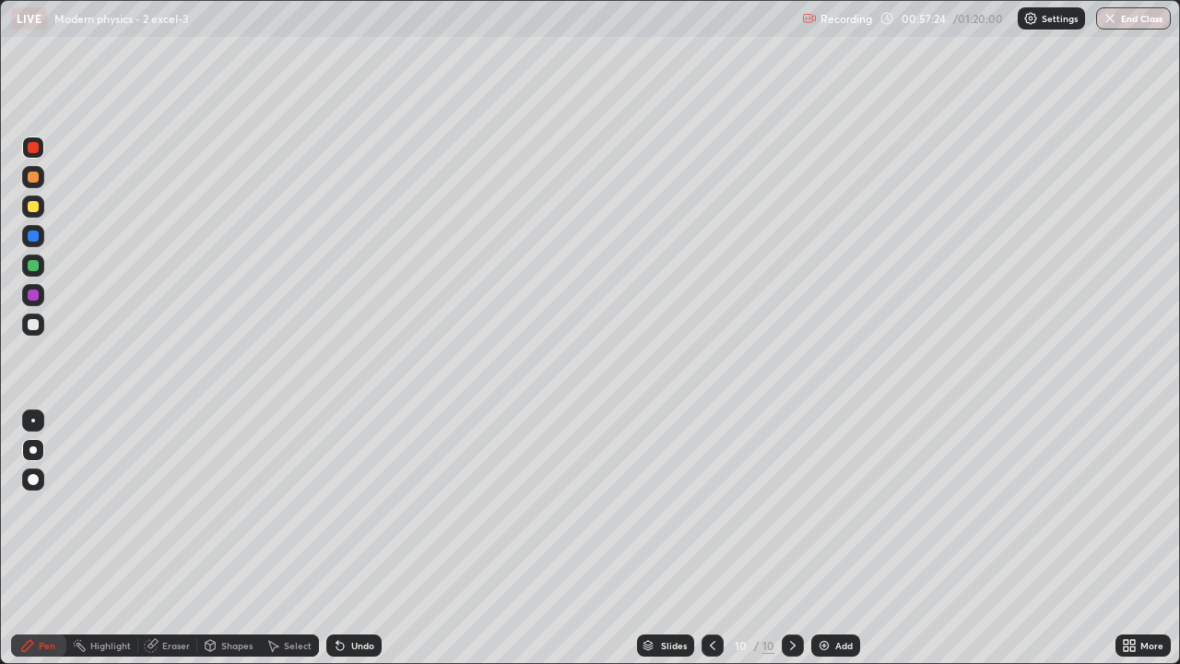
click at [33, 296] on div at bounding box center [33, 294] width 11 height 11
click at [32, 208] on div at bounding box center [33, 206] width 11 height 11
click at [29, 265] on div at bounding box center [33, 265] width 11 height 11
click at [357, 538] on div "Undo" at bounding box center [362, 645] width 23 height 9
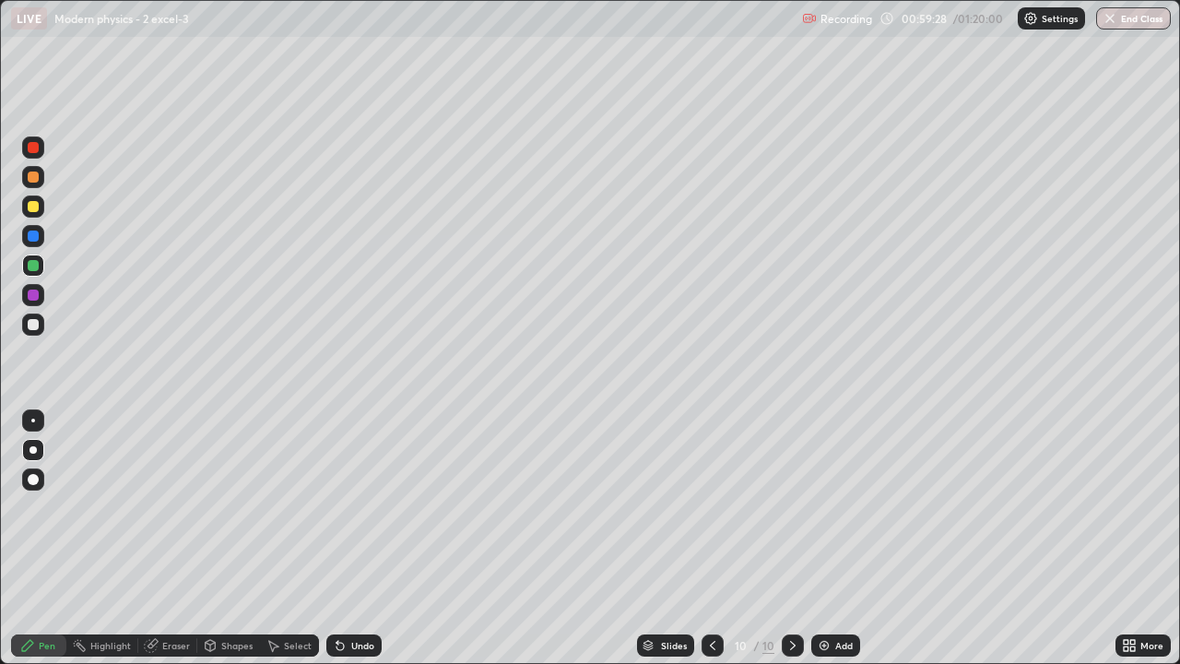
click at [357, 538] on div "Undo" at bounding box center [362, 645] width 23 height 9
click at [358, 538] on div "Undo" at bounding box center [362, 645] width 23 height 9
click at [355, 538] on div "Undo" at bounding box center [362, 645] width 23 height 9
click at [360, 538] on div "Undo" at bounding box center [362, 645] width 23 height 9
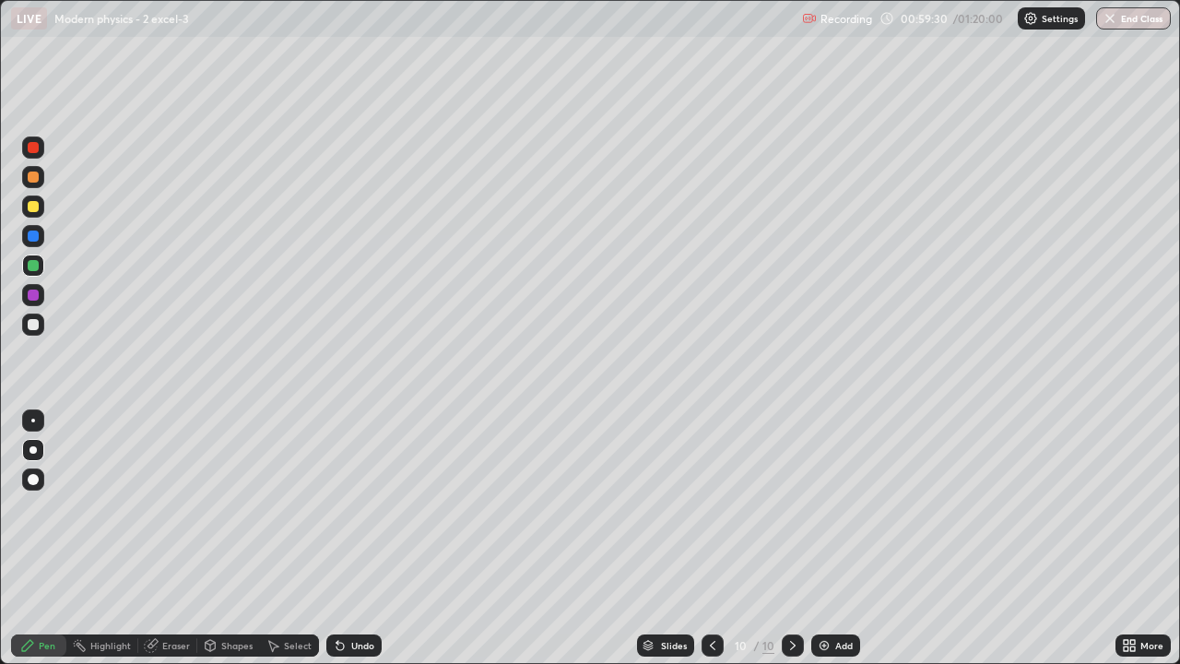
click at [366, 538] on div "Undo" at bounding box center [353, 645] width 55 height 22
click at [43, 324] on div at bounding box center [33, 324] width 22 height 22
click at [37, 327] on div at bounding box center [33, 324] width 11 height 11
click at [42, 209] on div at bounding box center [33, 206] width 22 height 22
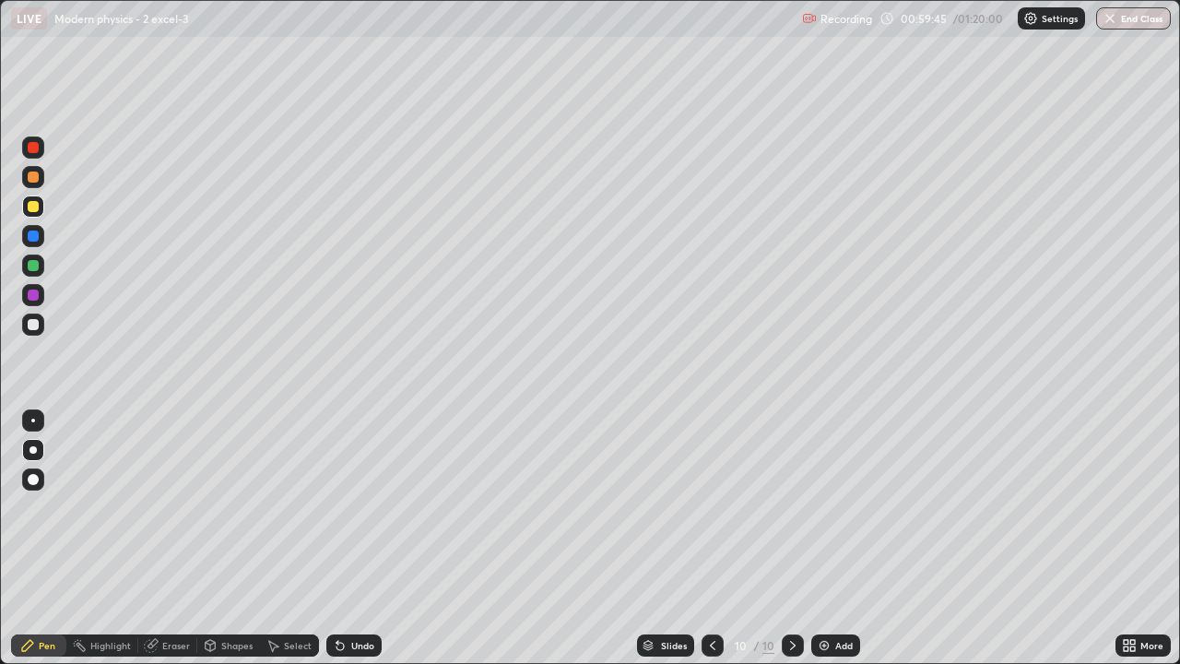
click at [41, 203] on div at bounding box center [33, 206] width 22 height 22
click at [32, 297] on div at bounding box center [33, 294] width 11 height 11
click at [42, 147] on div at bounding box center [33, 147] width 22 height 22
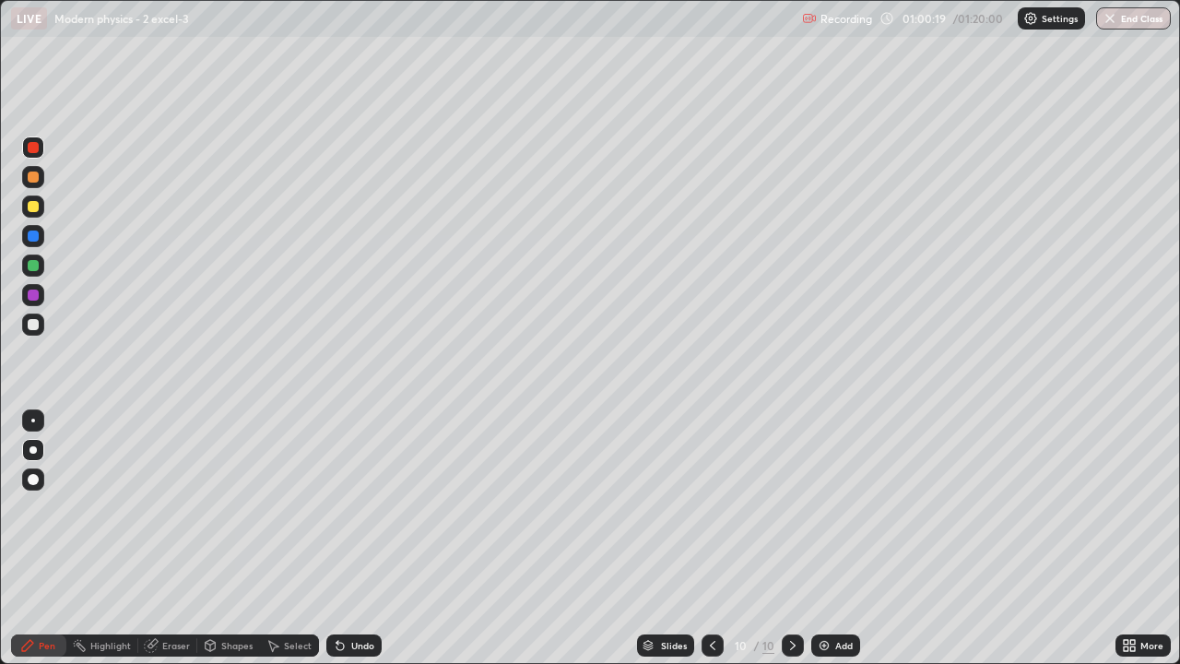
click at [29, 179] on div at bounding box center [33, 176] width 11 height 11
click at [34, 206] on div at bounding box center [33, 206] width 11 height 11
click at [33, 203] on div at bounding box center [33, 206] width 11 height 11
click at [32, 296] on div at bounding box center [33, 294] width 11 height 11
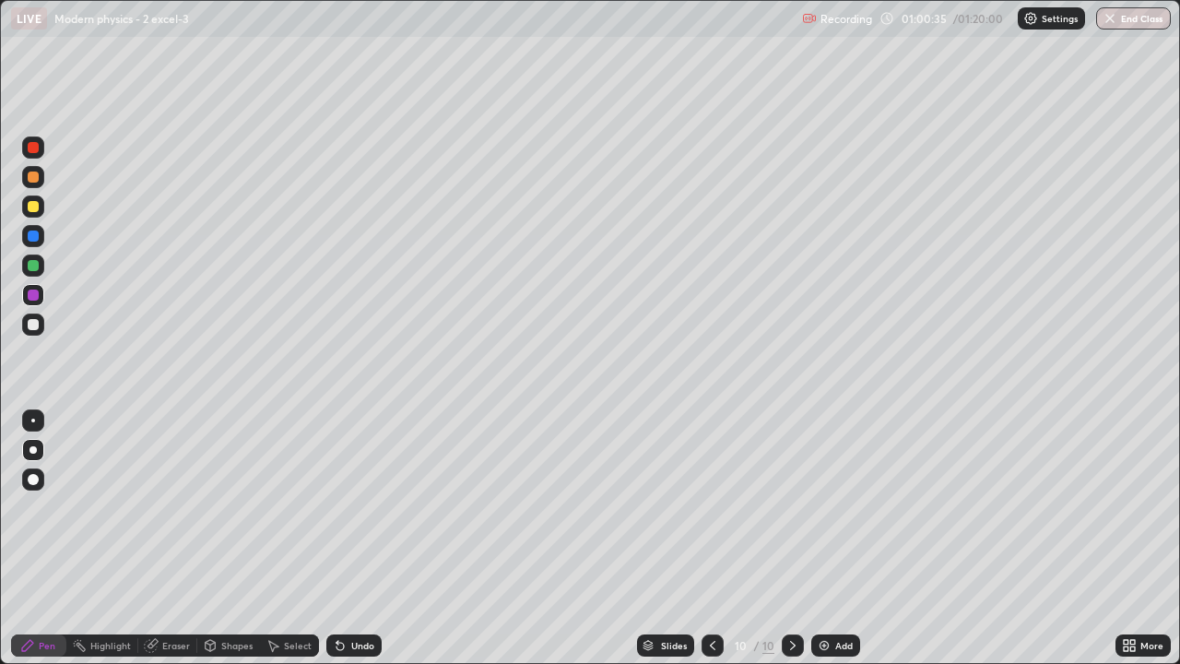
click at [32, 296] on div at bounding box center [33, 294] width 11 height 11
click at [33, 154] on div at bounding box center [33, 147] width 22 height 22
click at [839, 538] on div "Add" at bounding box center [844, 645] width 18 height 9
click at [34, 320] on div at bounding box center [33, 324] width 11 height 11
click at [33, 203] on div at bounding box center [33, 206] width 11 height 11
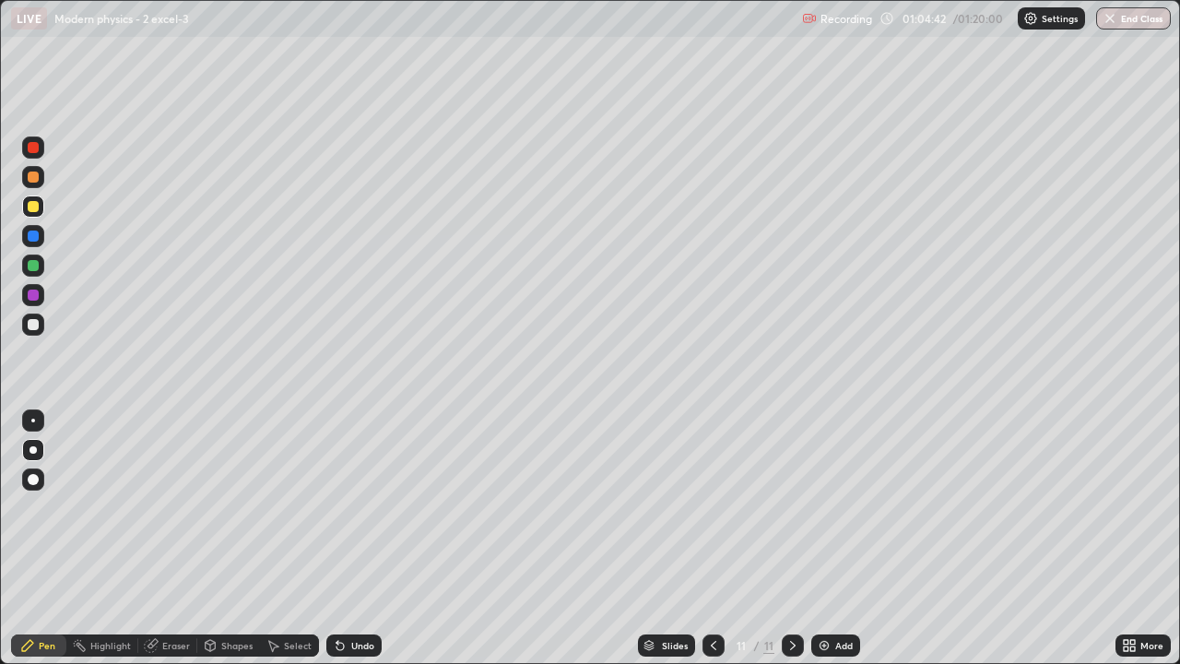
click at [33, 203] on div at bounding box center [33, 206] width 11 height 11
click at [33, 292] on div at bounding box center [33, 294] width 11 height 11
click at [32, 178] on div at bounding box center [33, 176] width 11 height 11
click at [366, 538] on div "Undo" at bounding box center [362, 645] width 23 height 9
click at [36, 295] on div at bounding box center [33, 294] width 11 height 11
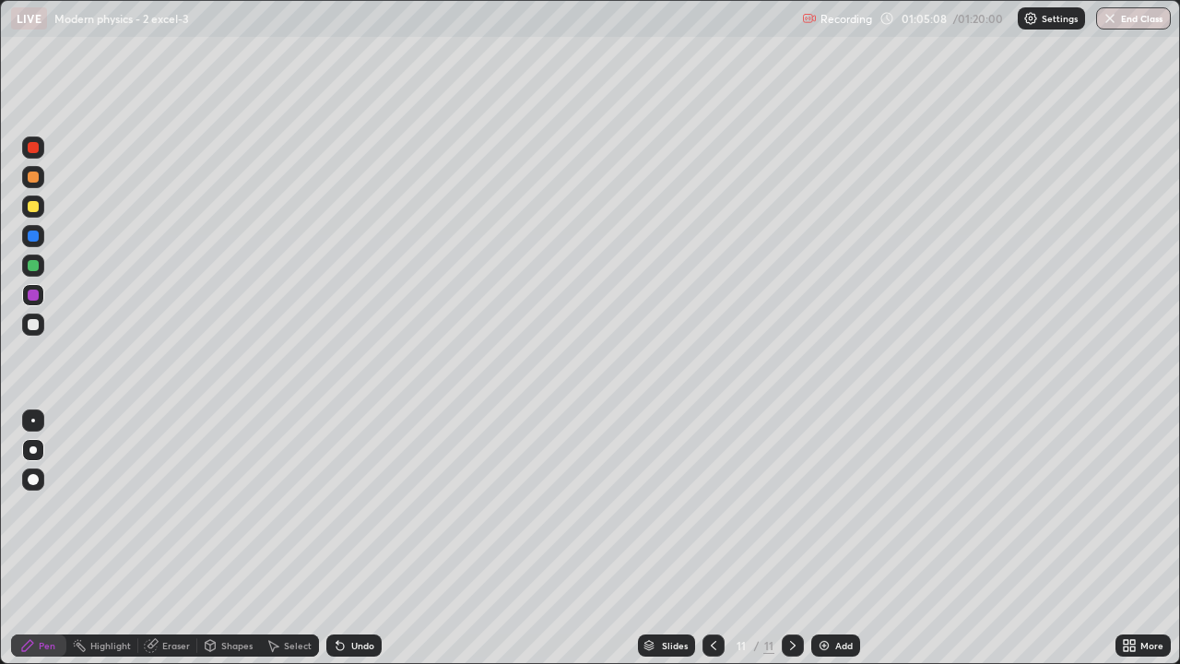
click at [35, 206] on div at bounding box center [33, 206] width 11 height 11
click at [34, 152] on div at bounding box center [33, 147] width 11 height 11
click at [30, 207] on div at bounding box center [33, 206] width 11 height 11
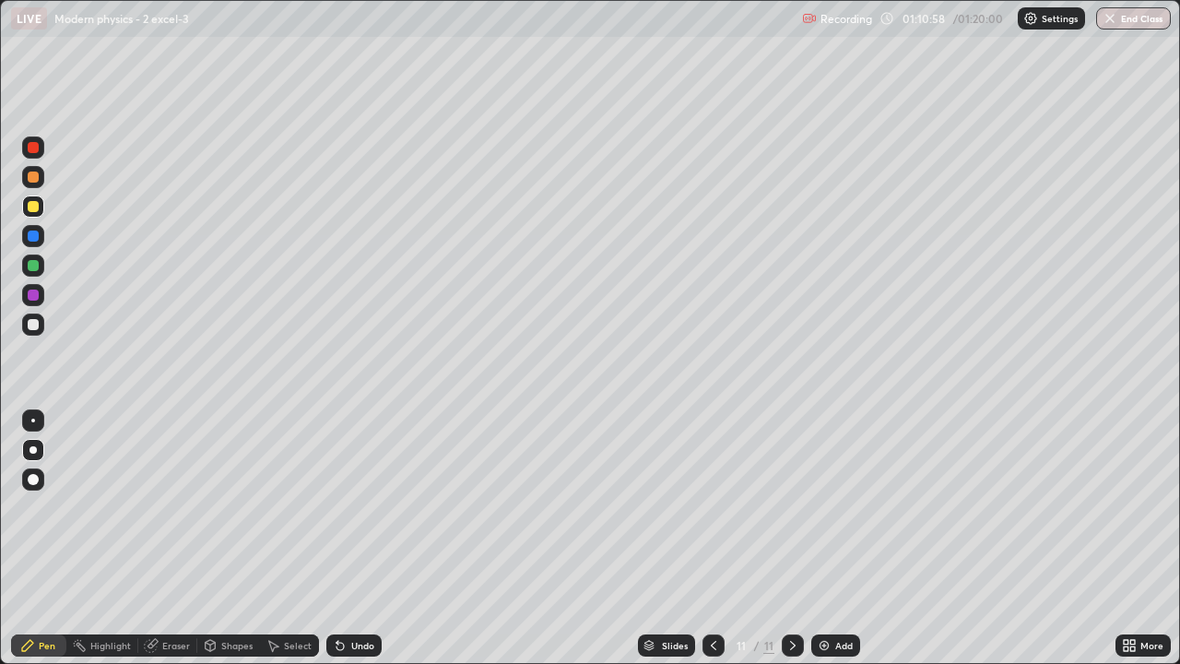
click at [1110, 18] on img "button" at bounding box center [1110, 18] width 15 height 15
click at [1119, 17] on button "End Class" at bounding box center [1133, 18] width 75 height 22
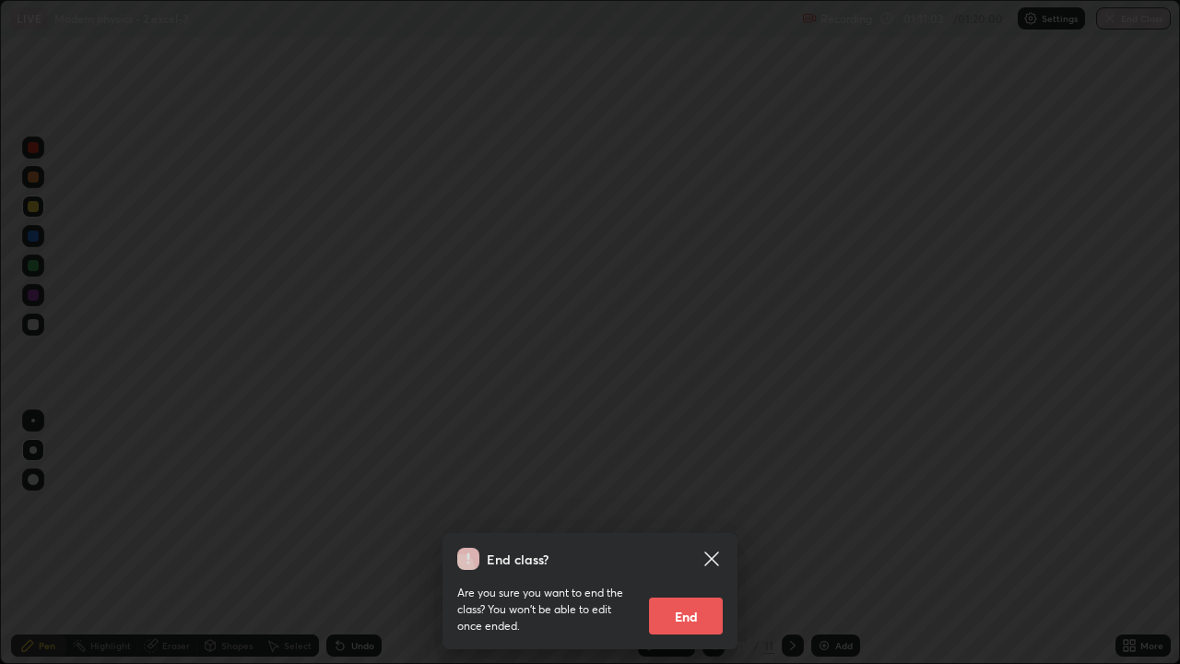
click at [692, 538] on button "End" at bounding box center [686, 615] width 74 height 37
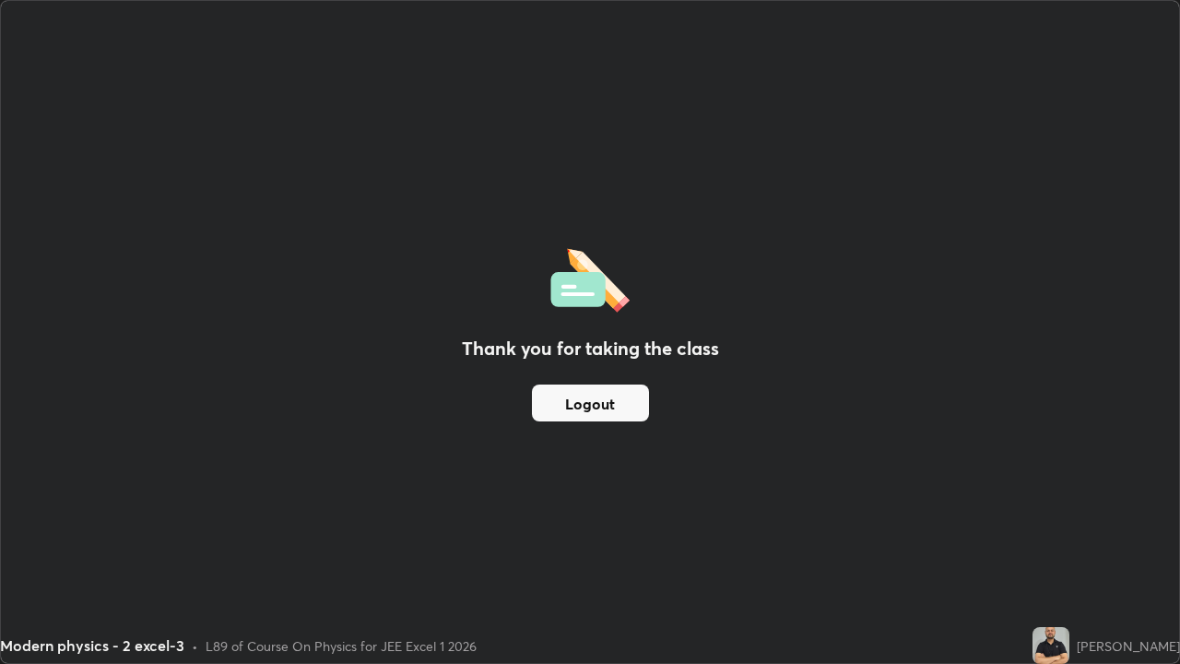
click at [690, 538] on div "Thank you for taking the class Logout" at bounding box center [590, 332] width 1178 height 662
click at [627, 411] on button "Logout" at bounding box center [590, 402] width 117 height 37
click at [620, 412] on button "Logout" at bounding box center [590, 402] width 117 height 37
click at [626, 407] on button "Logout" at bounding box center [590, 402] width 117 height 37
click at [634, 409] on button "Logout" at bounding box center [590, 402] width 117 height 37
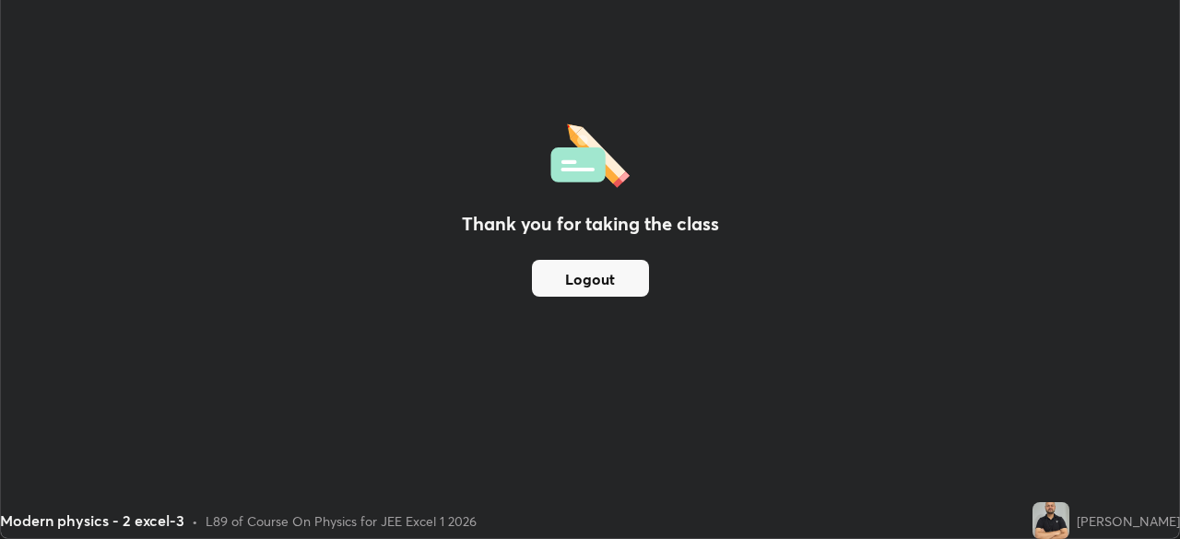
scroll to position [91646, 91006]
